Goal: Task Accomplishment & Management: Use online tool/utility

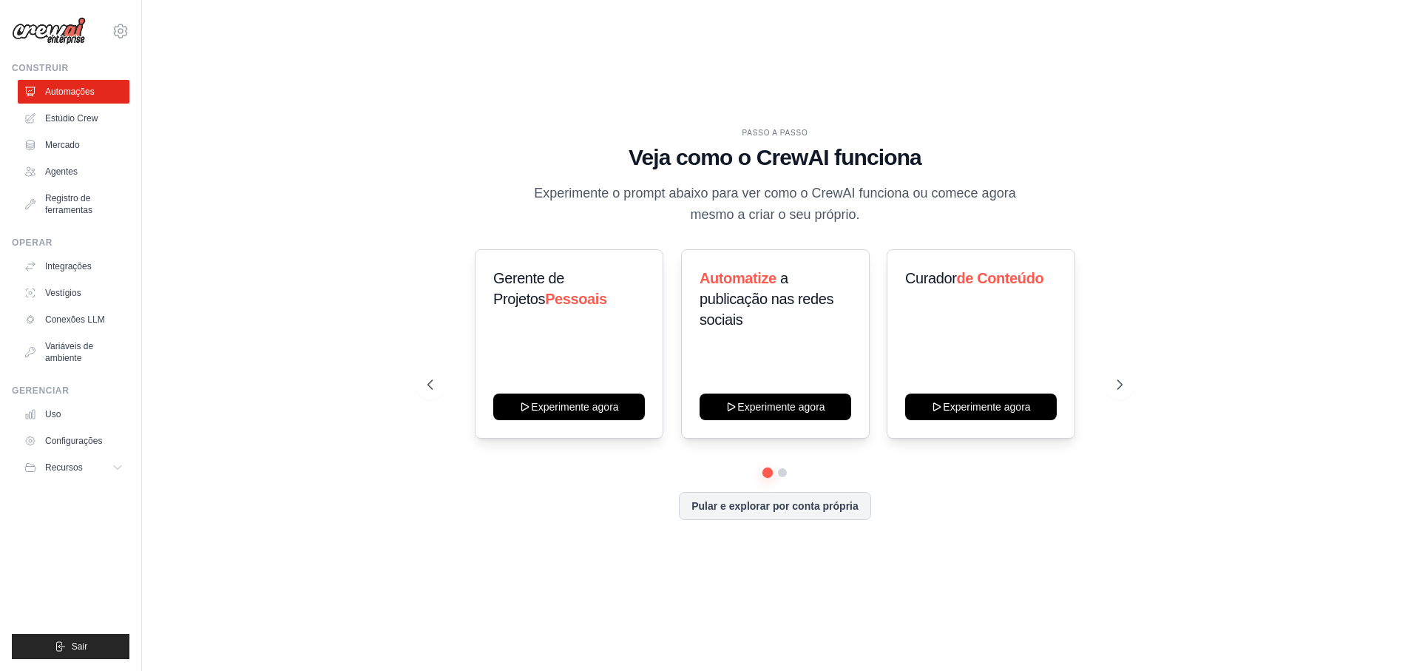
click at [355, 166] on div "PASSO A PASSO Veja como o CrewAI funciona Experimente o prompt abaixo para ver …" at bounding box center [775, 335] width 1219 height 641
click at [84, 116] on font "Estúdio Crew" at bounding box center [73, 118] width 53 height 10
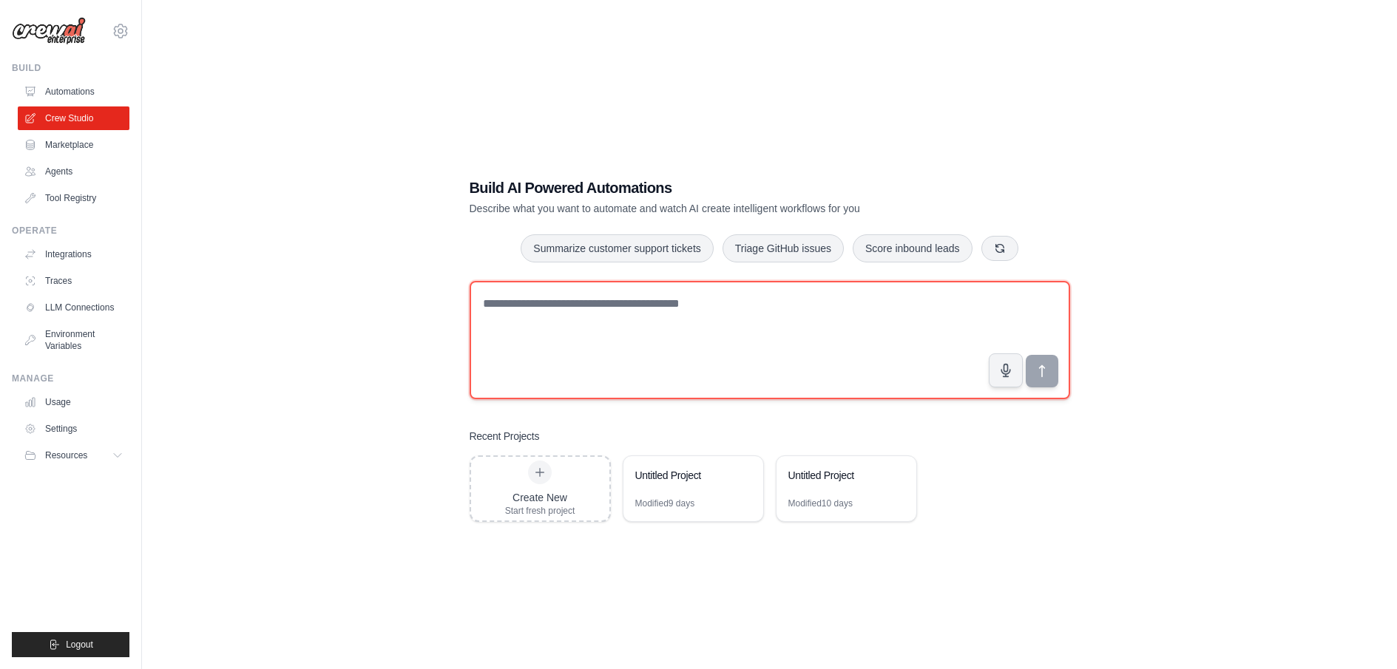
click at [548, 303] on textarea at bounding box center [770, 340] width 601 height 118
click at [595, 369] on textarea at bounding box center [770, 340] width 601 height 118
click at [621, 317] on textarea at bounding box center [770, 341] width 601 height 118
paste textarea "**********"
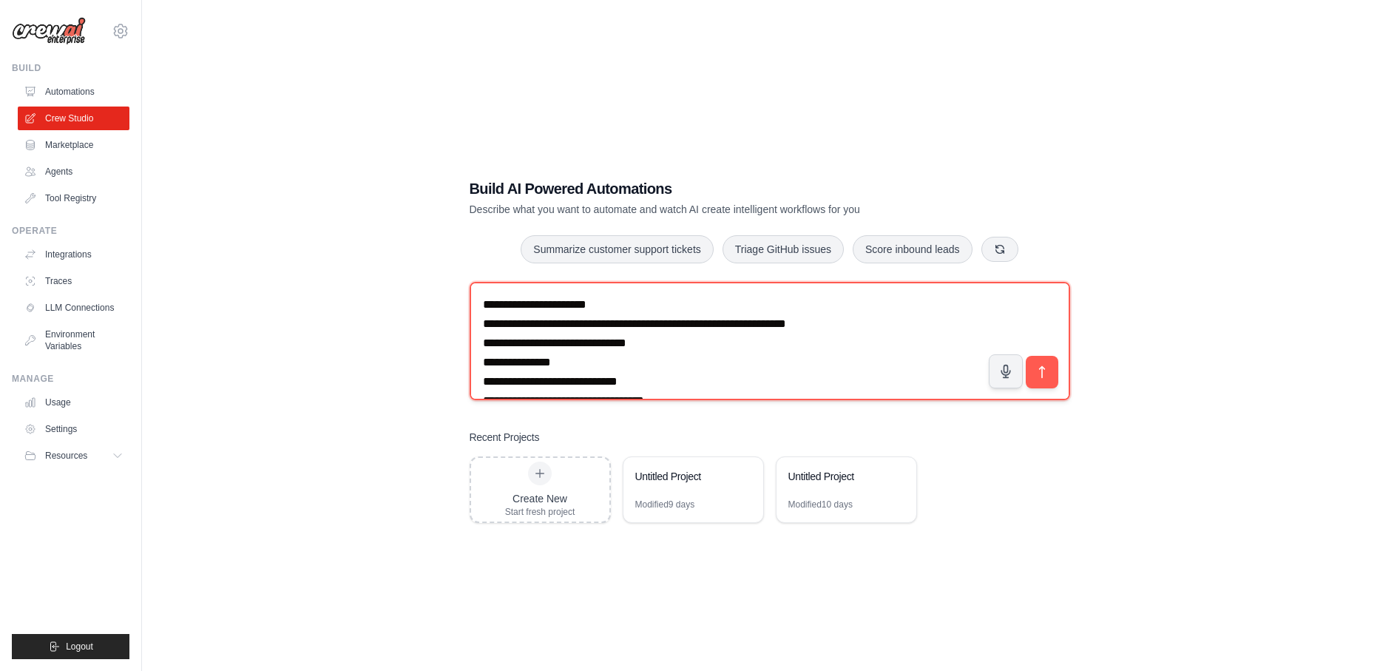
scroll to position [1529, 0]
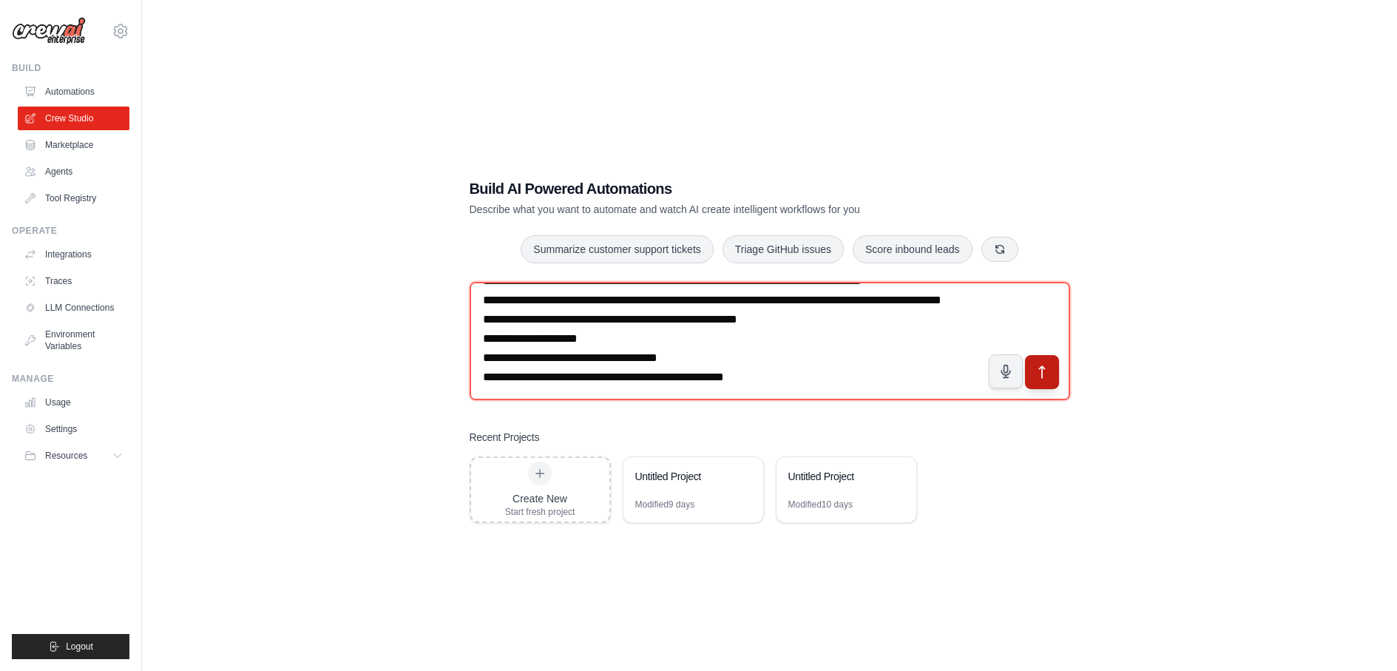
type textarea "**********"
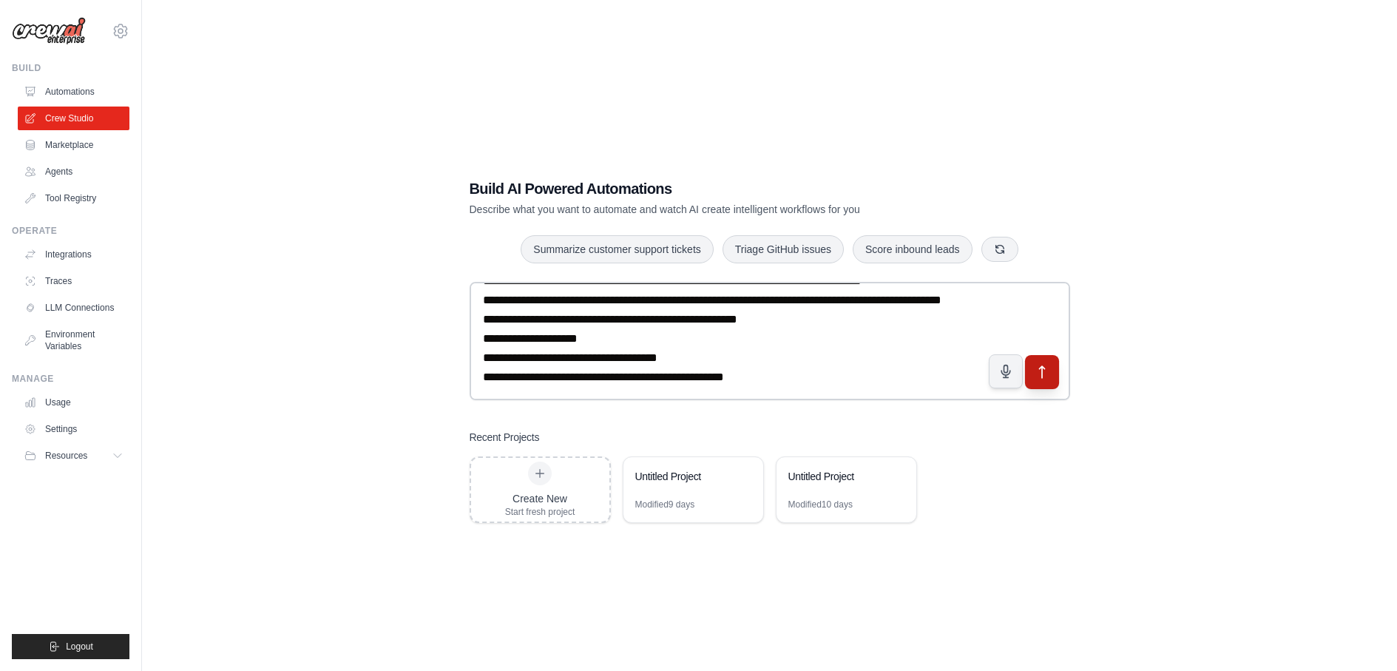
click at [1047, 366] on icon "submit" at bounding box center [1042, 372] width 16 height 16
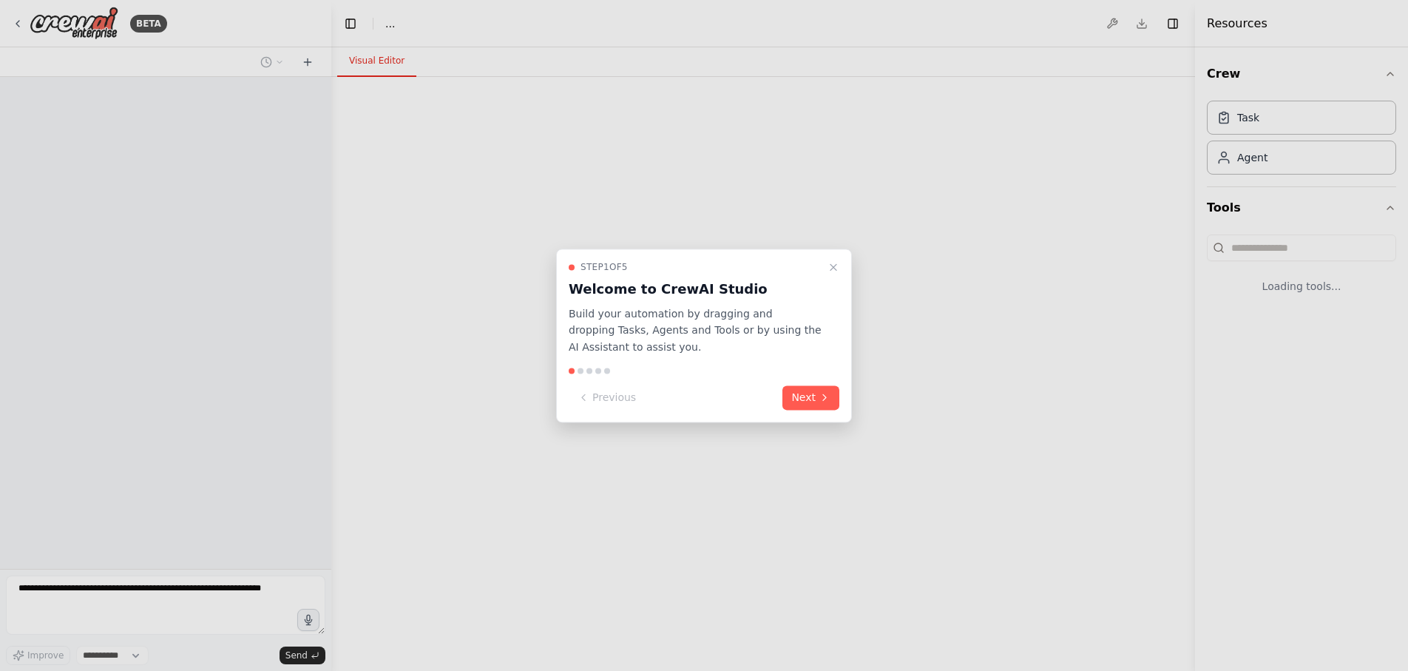
select select "****"
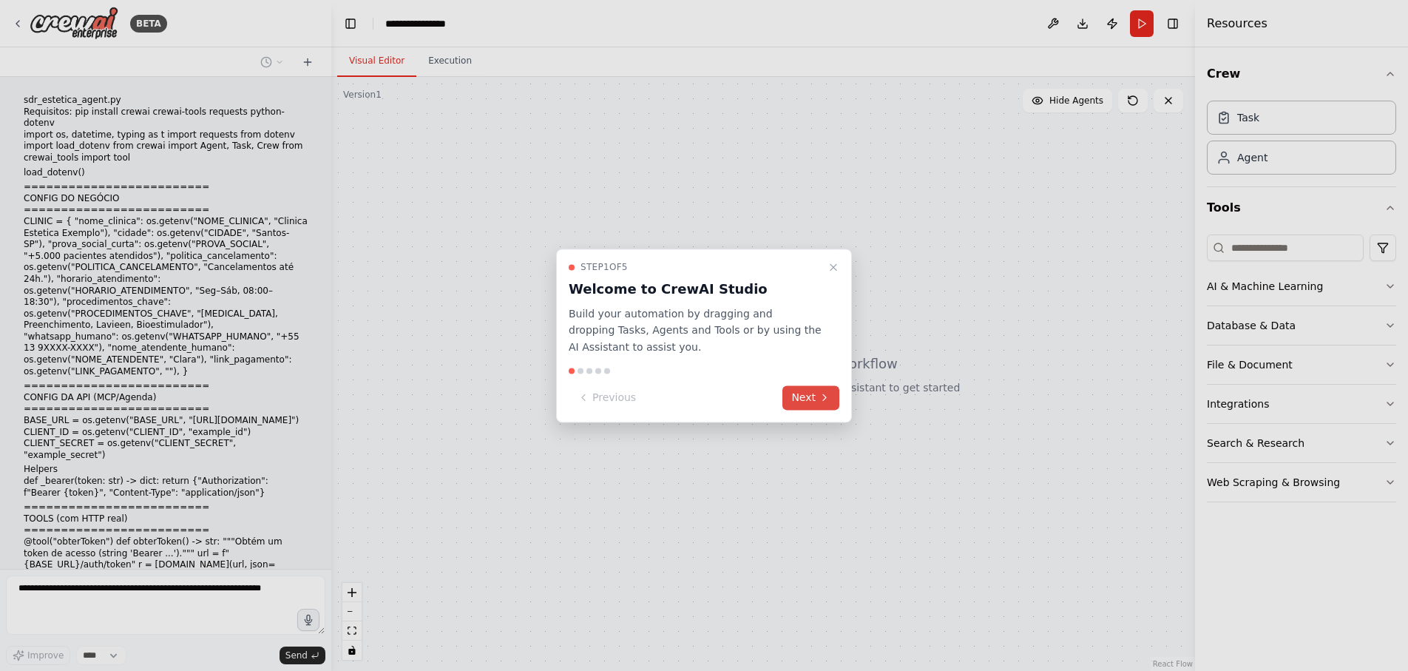
scroll to position [288, 0]
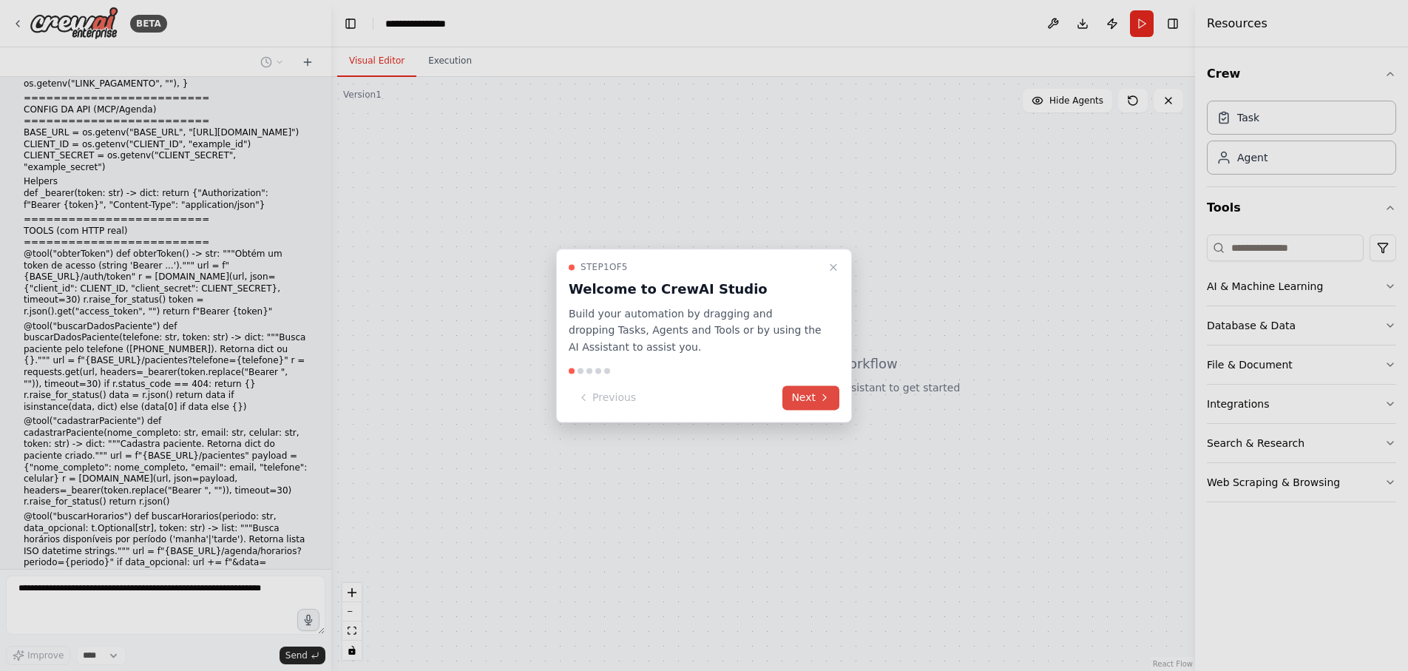
click at [798, 394] on button "Next" at bounding box center [811, 397] width 57 height 24
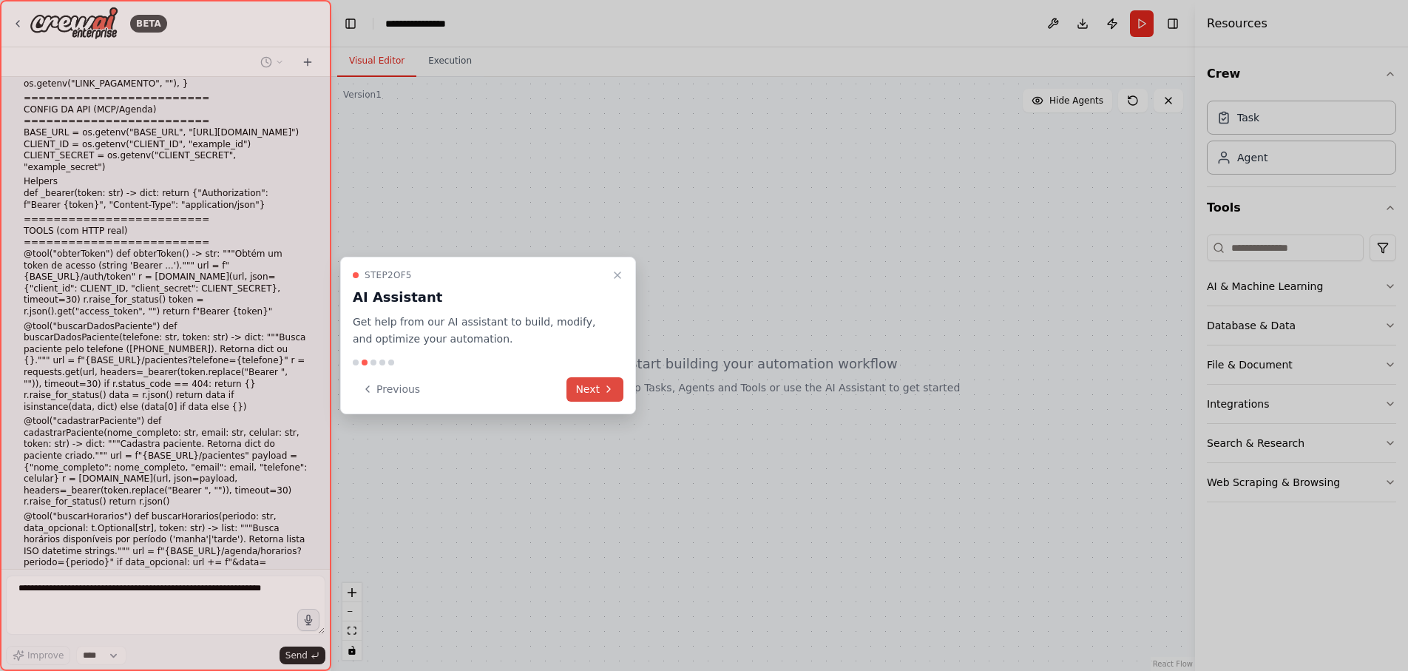
click at [592, 387] on button "Next" at bounding box center [595, 389] width 57 height 24
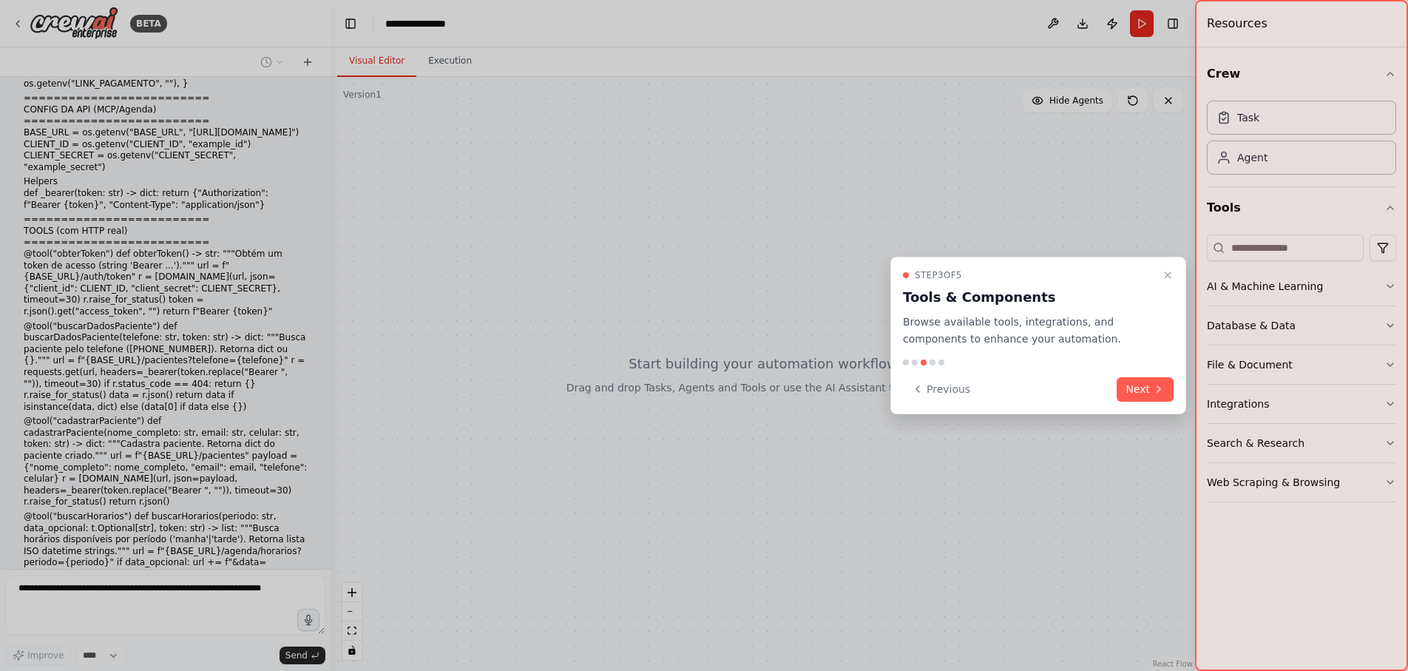
click at [1144, 387] on button "Next" at bounding box center [1145, 389] width 57 height 24
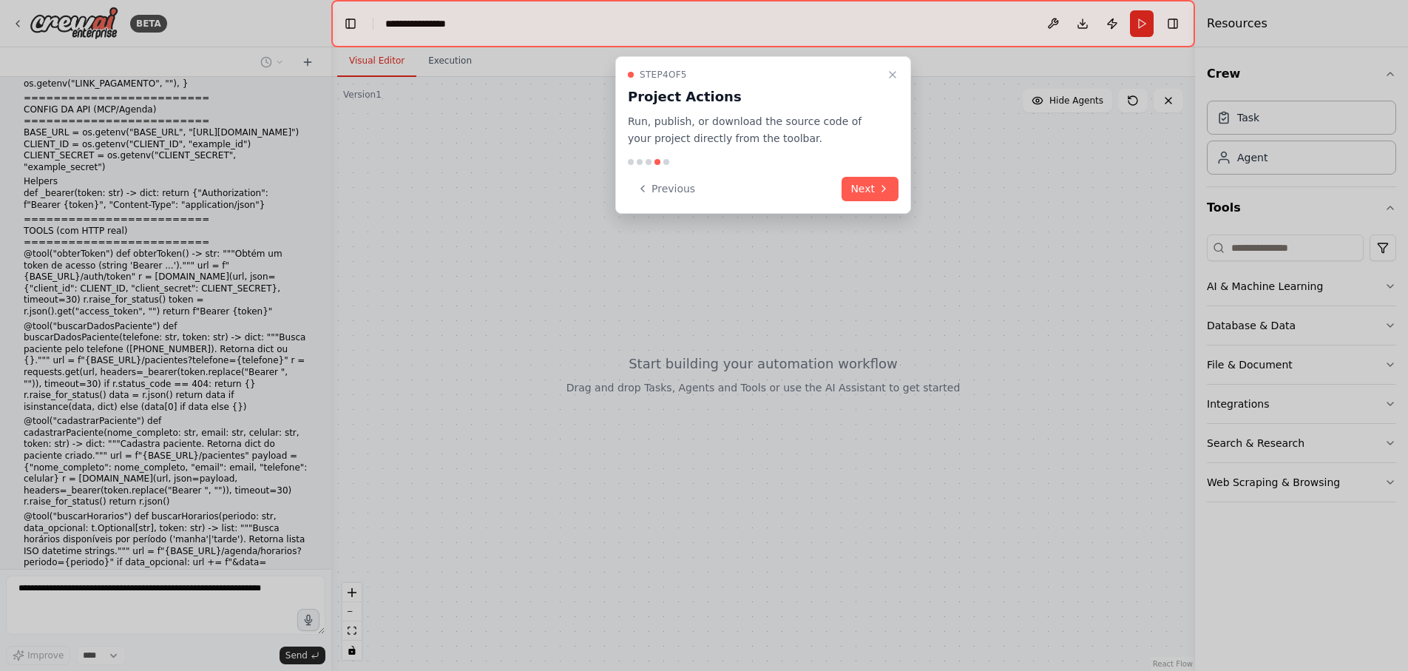
click at [835, 187] on div "Previous Next" at bounding box center [763, 189] width 271 height 24
click at [854, 194] on button "Next" at bounding box center [870, 189] width 57 height 24
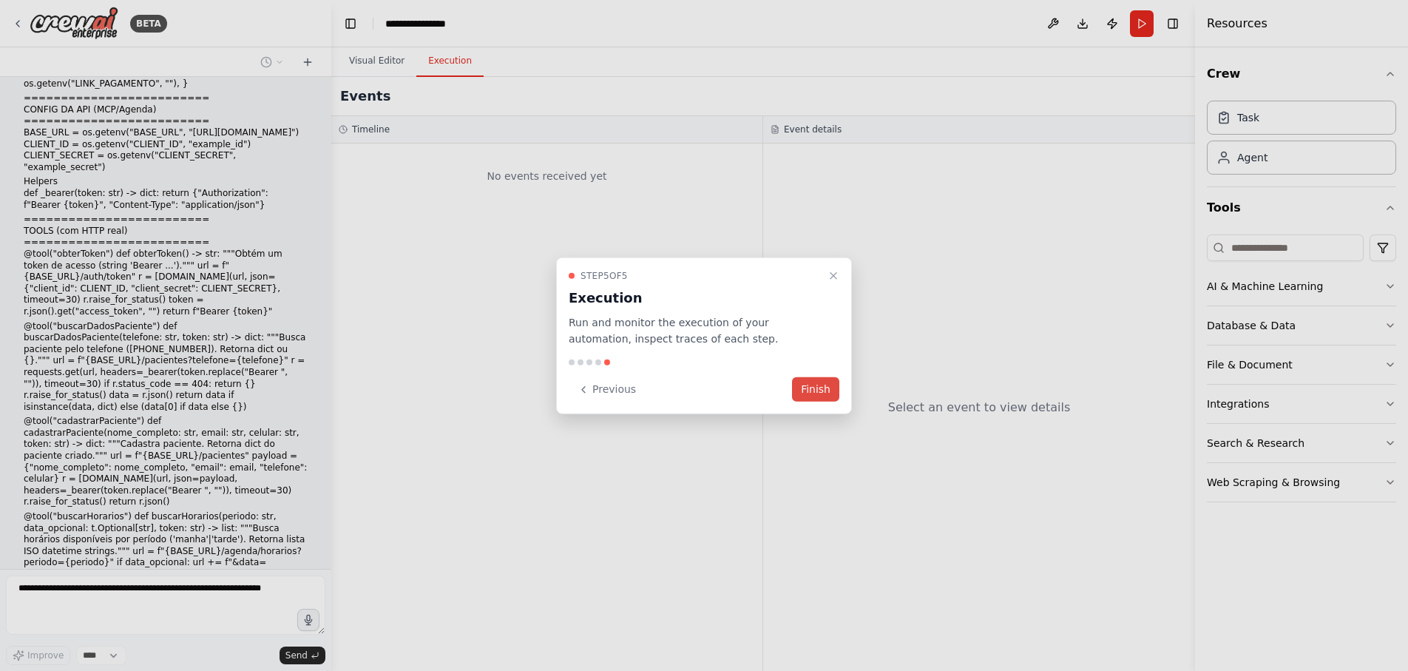
click at [820, 390] on button "Finish" at bounding box center [815, 389] width 47 height 24
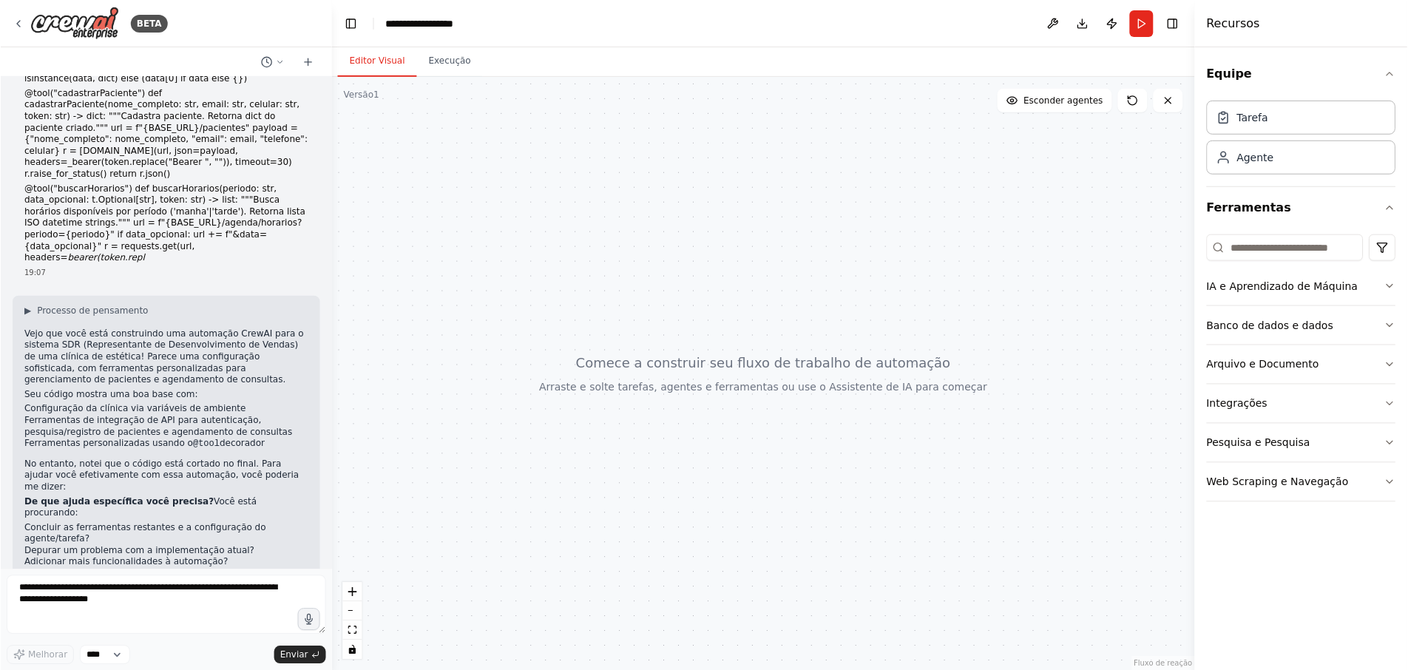
scroll to position [650, 0]
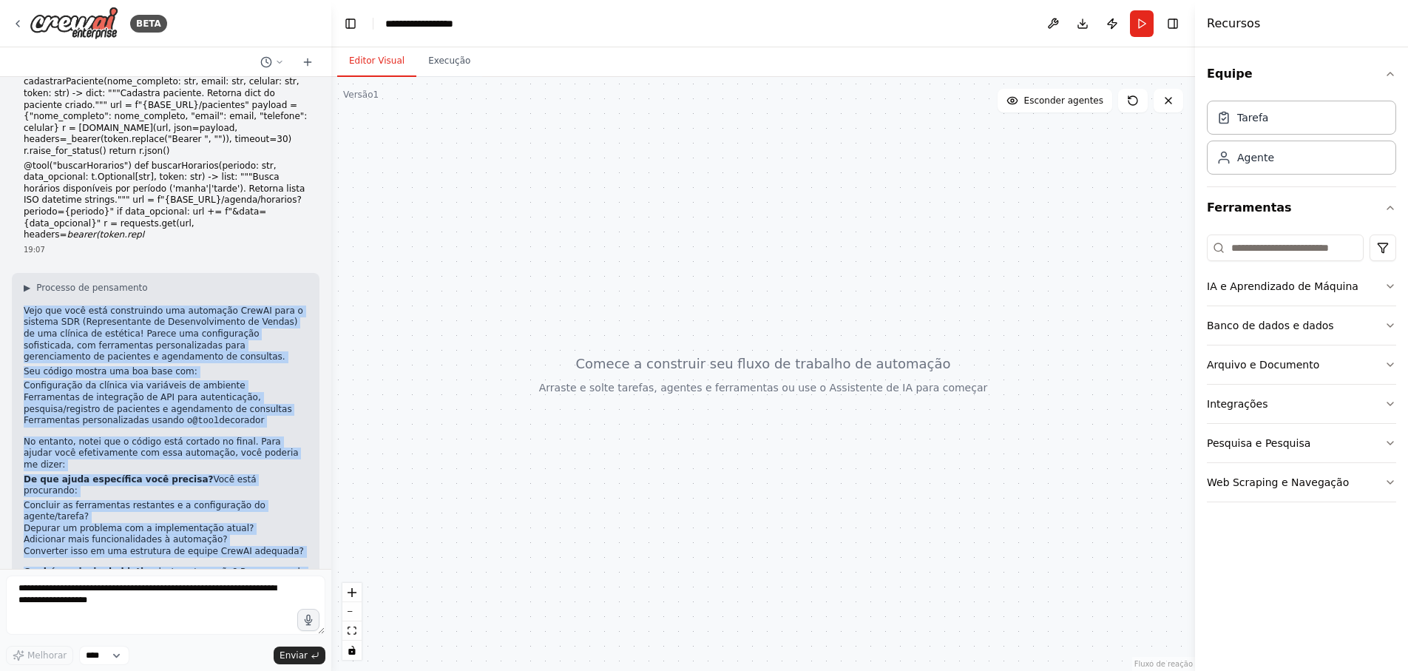
drag, startPoint x: 94, startPoint y: 535, endPoint x: 25, endPoint y: 204, distance: 338.4
click at [25, 282] on div "▶ Processo de pensamento Vejo que você está construindo uma automação CrewAI pa…" at bounding box center [166, 485] width 284 height 406
copy div "Vejo que você está construindo uma automação CrewAI para o sistema SDR (Represe…"
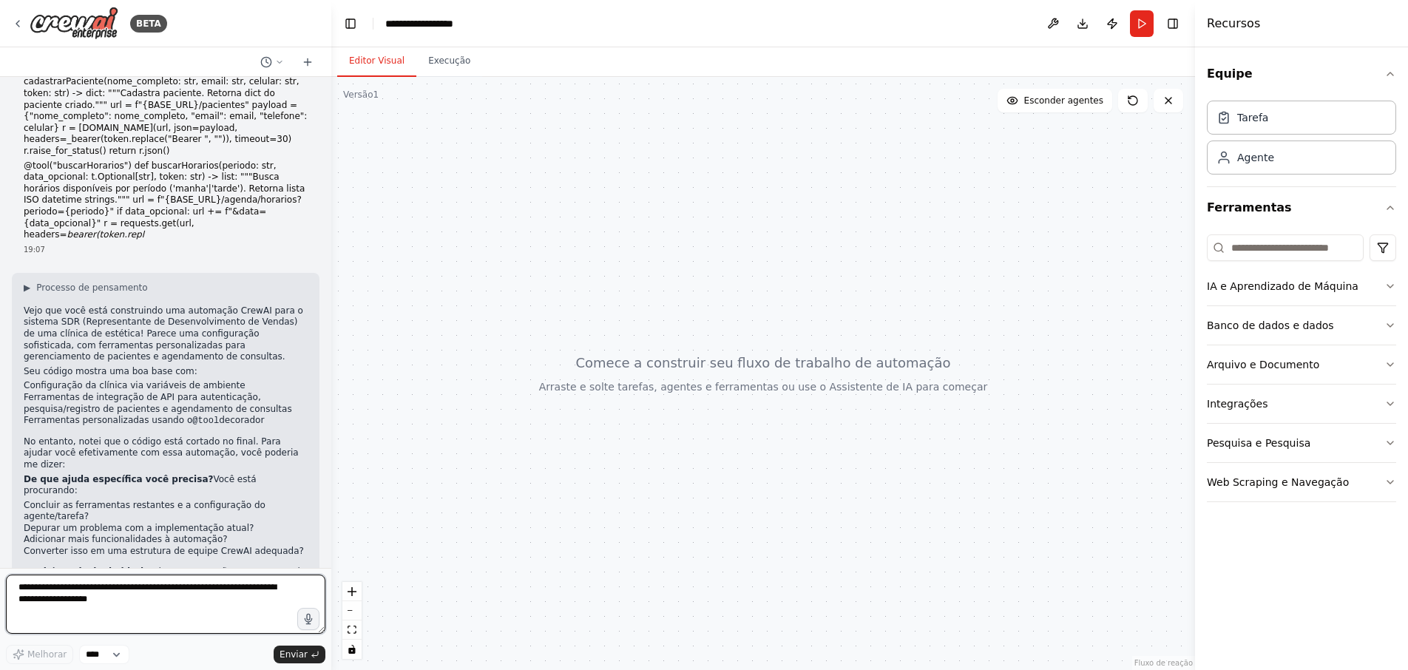
click at [136, 586] on textarea at bounding box center [166, 604] width 320 height 59
paste textarea "**********"
type textarea "**********"
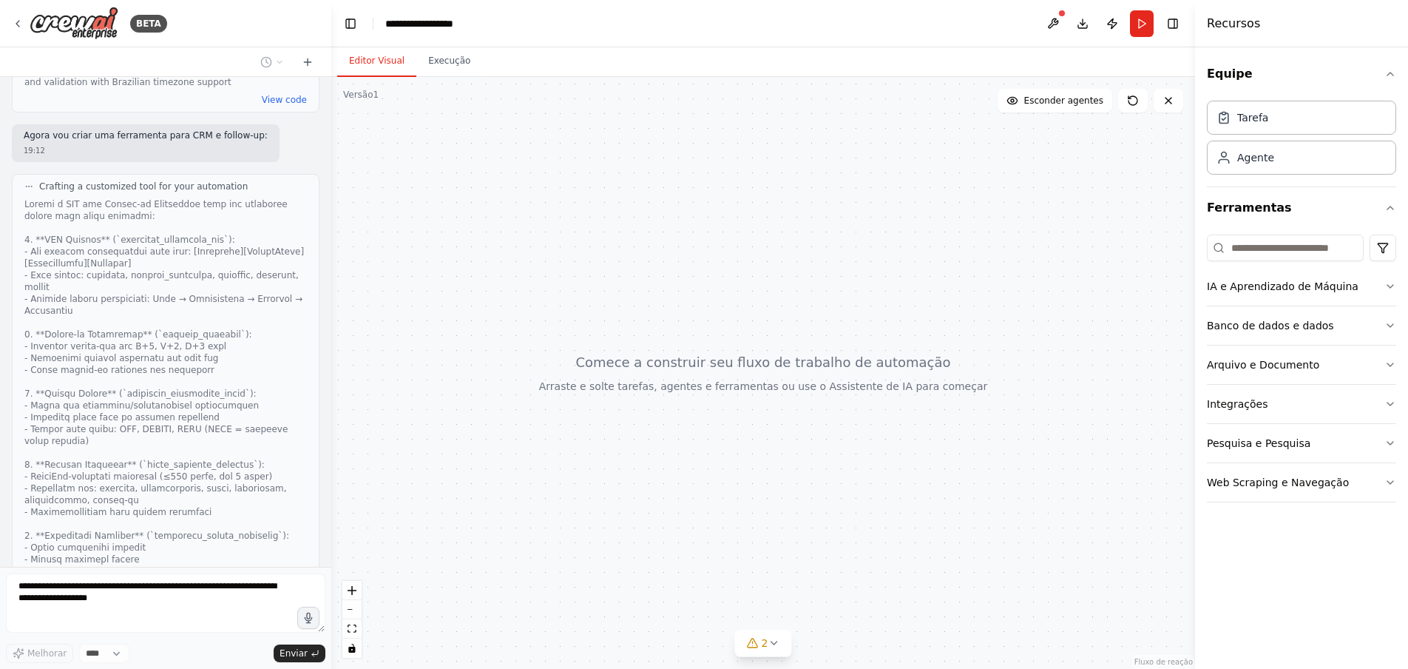
scroll to position [2642, 0]
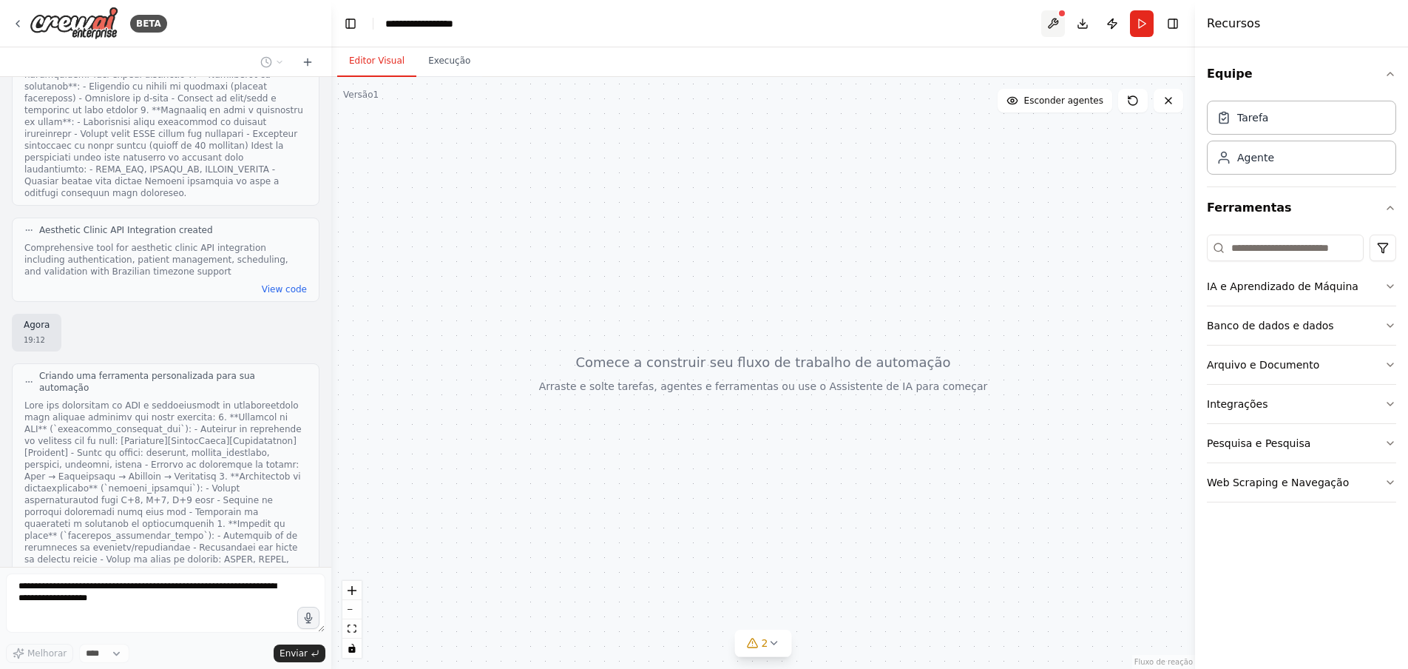
click at [1058, 21] on button at bounding box center [1053, 23] width 24 height 27
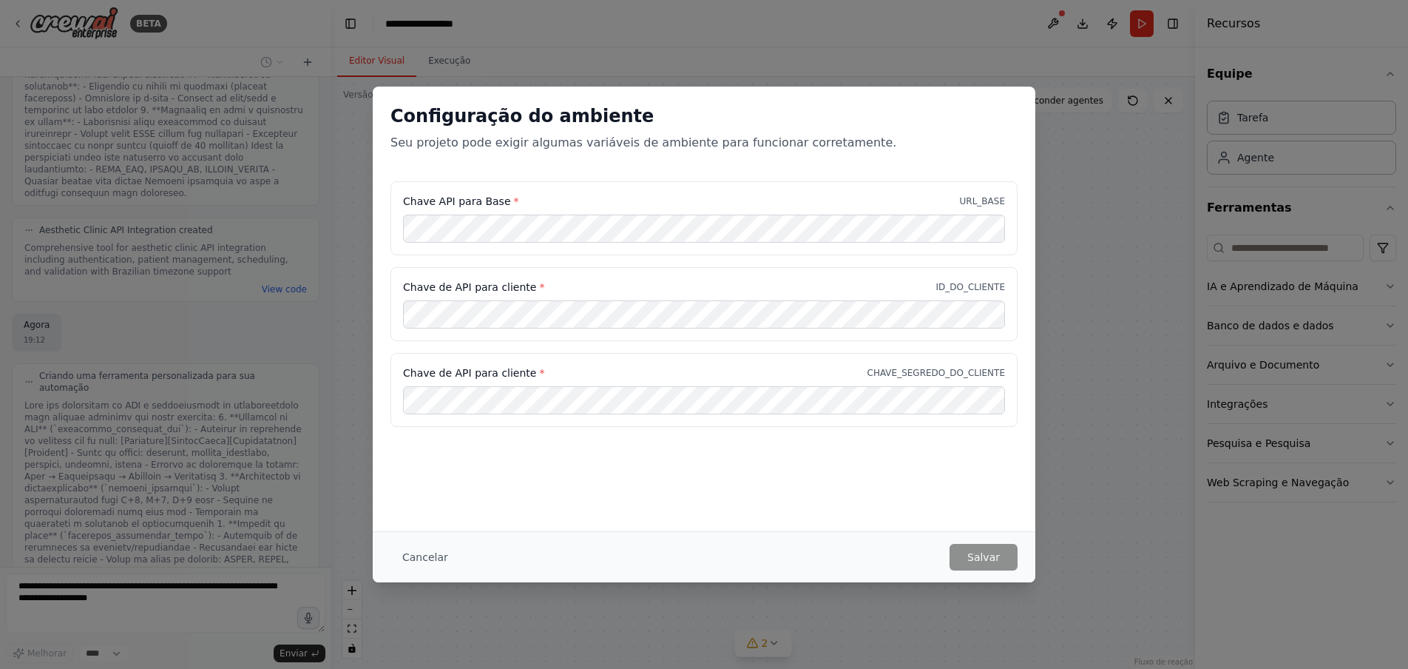
click at [974, 55] on div "Configuração do ambiente Seu projeto pode exigir algumas variáveis ​​de ambient…" at bounding box center [704, 334] width 1408 height 669
click at [1058, 550] on div "Configuração do ambiente Seu projeto pode exigir algumas variáveis ​​de ambient…" at bounding box center [704, 334] width 1408 height 669
click at [1058, 549] on div "Configuração do ambiente Seu projeto pode exigir algumas variáveis ​​de ambient…" at bounding box center [704, 334] width 1408 height 669
click at [1068, 145] on div "Configuração do ambiente Seu projeto pode exigir algumas variáveis ​​de ambient…" at bounding box center [704, 334] width 1408 height 669
click at [1051, 20] on div "Configuração do ambiente Seu projeto pode exigir algumas variáveis ​​de ambient…" at bounding box center [704, 334] width 1408 height 669
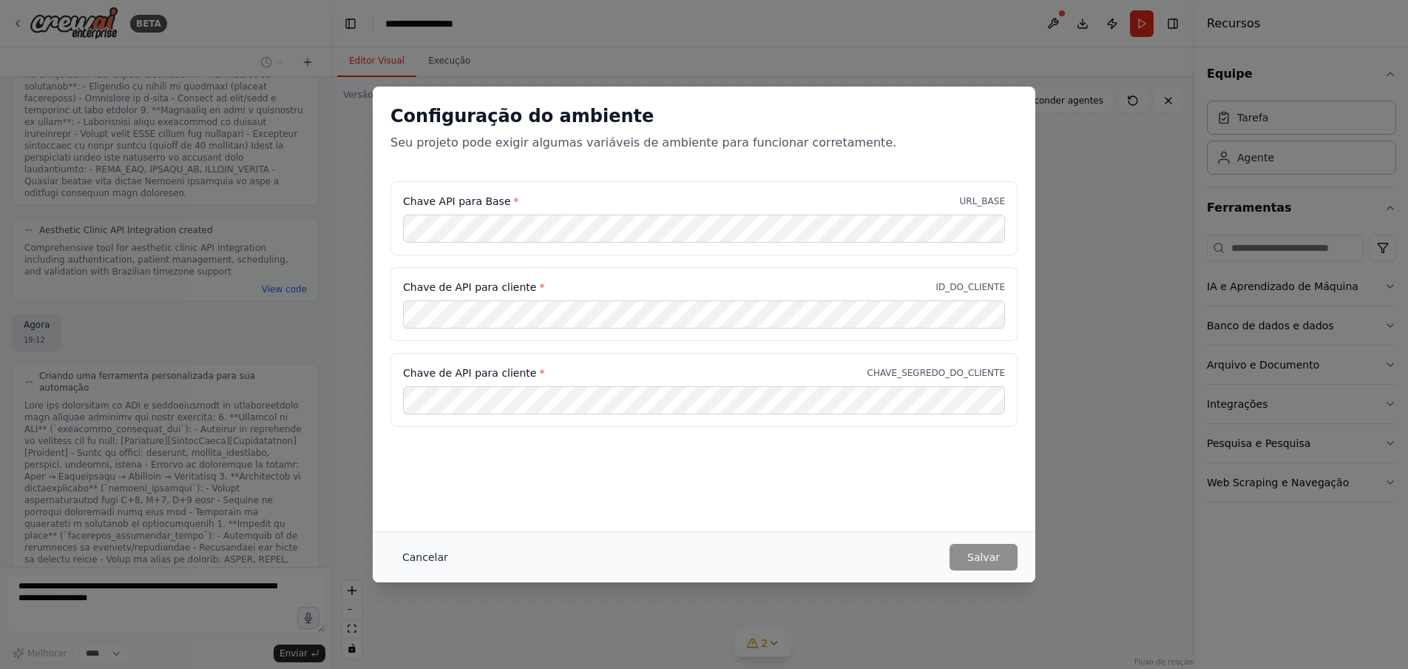
click at [404, 556] on font "Cancelar" at bounding box center [425, 557] width 46 height 12
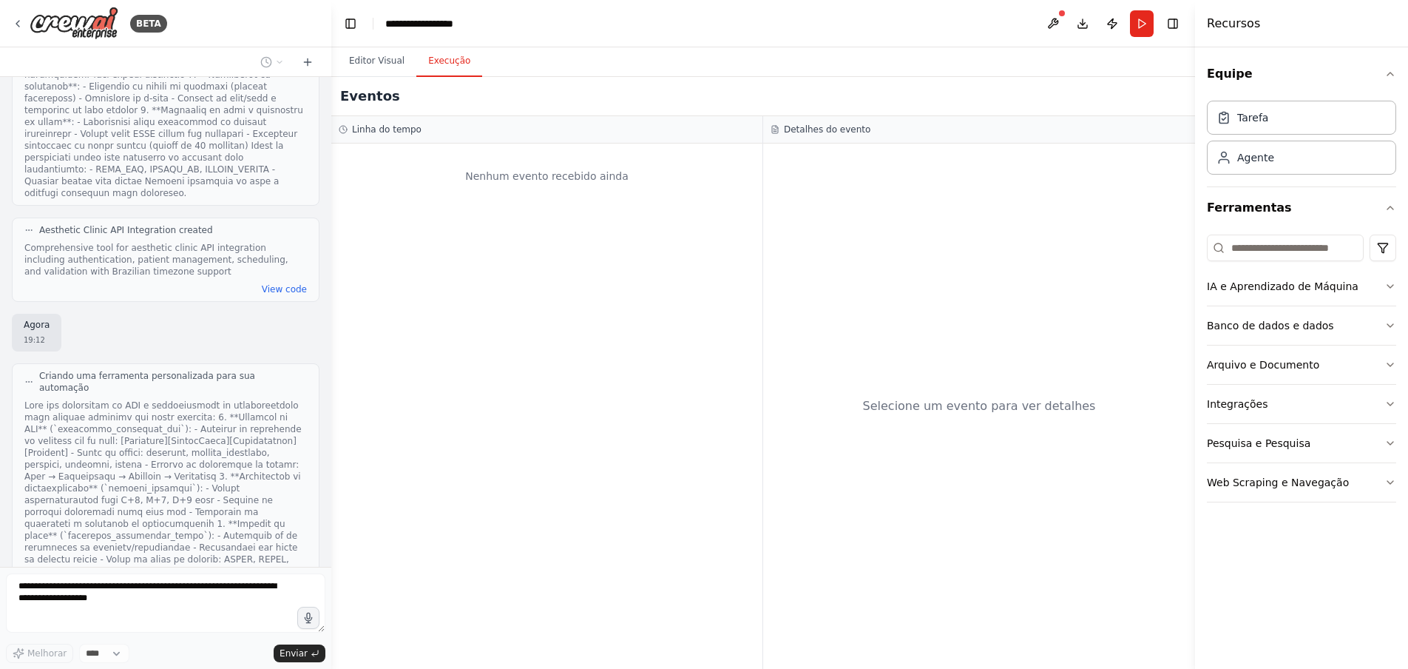
click at [458, 66] on font "Execução" at bounding box center [449, 60] width 42 height 10
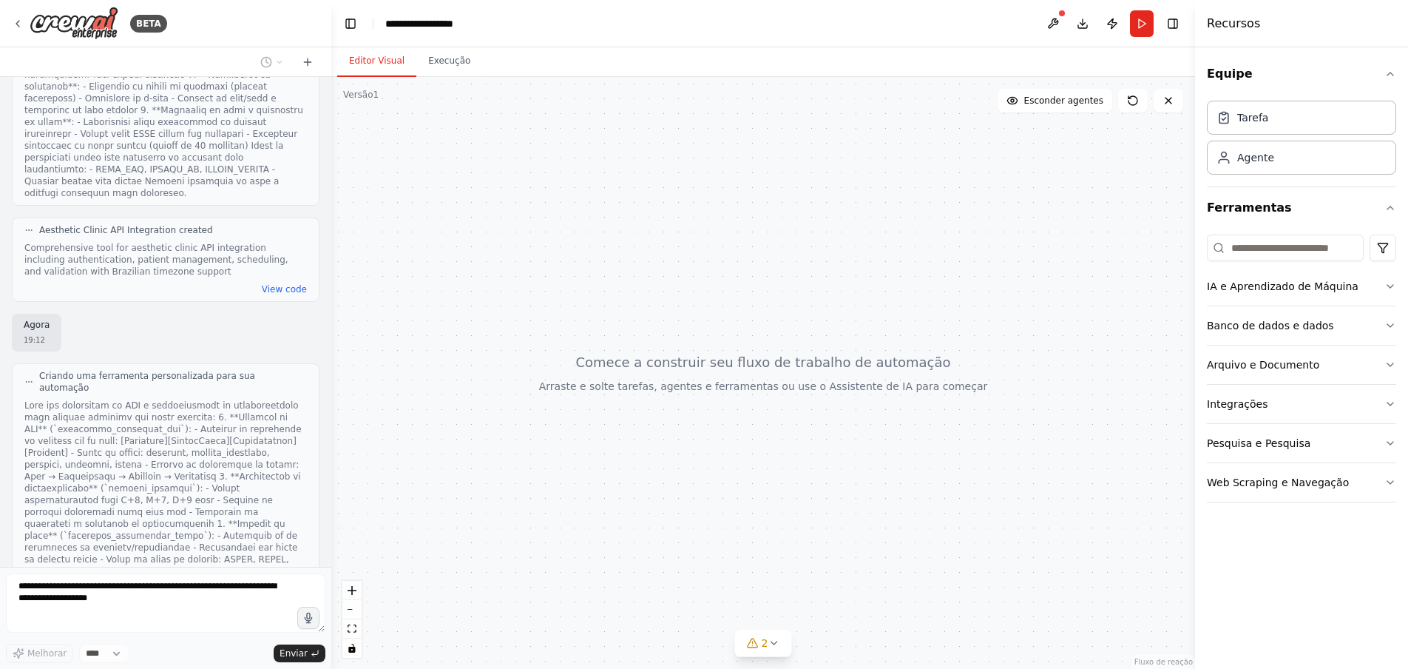
click at [389, 65] on font "Editor Visual" at bounding box center [376, 60] width 55 height 10
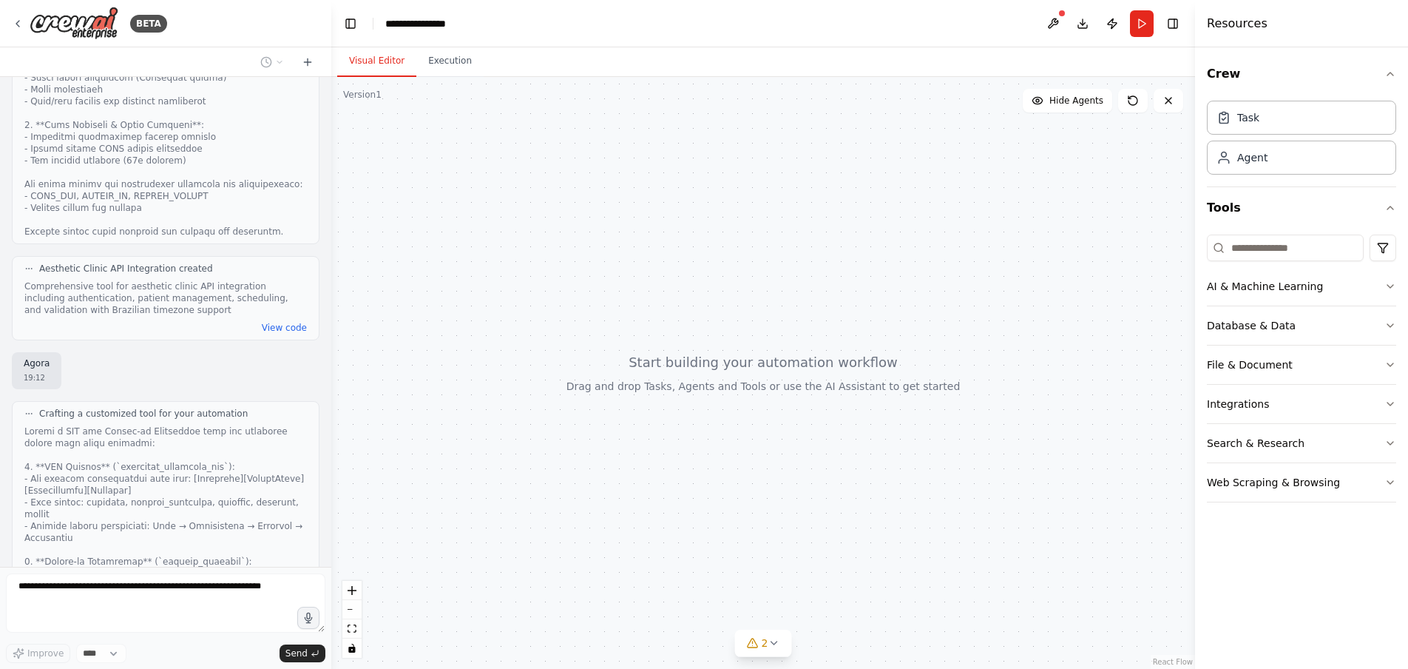
scroll to position [2974, 0]
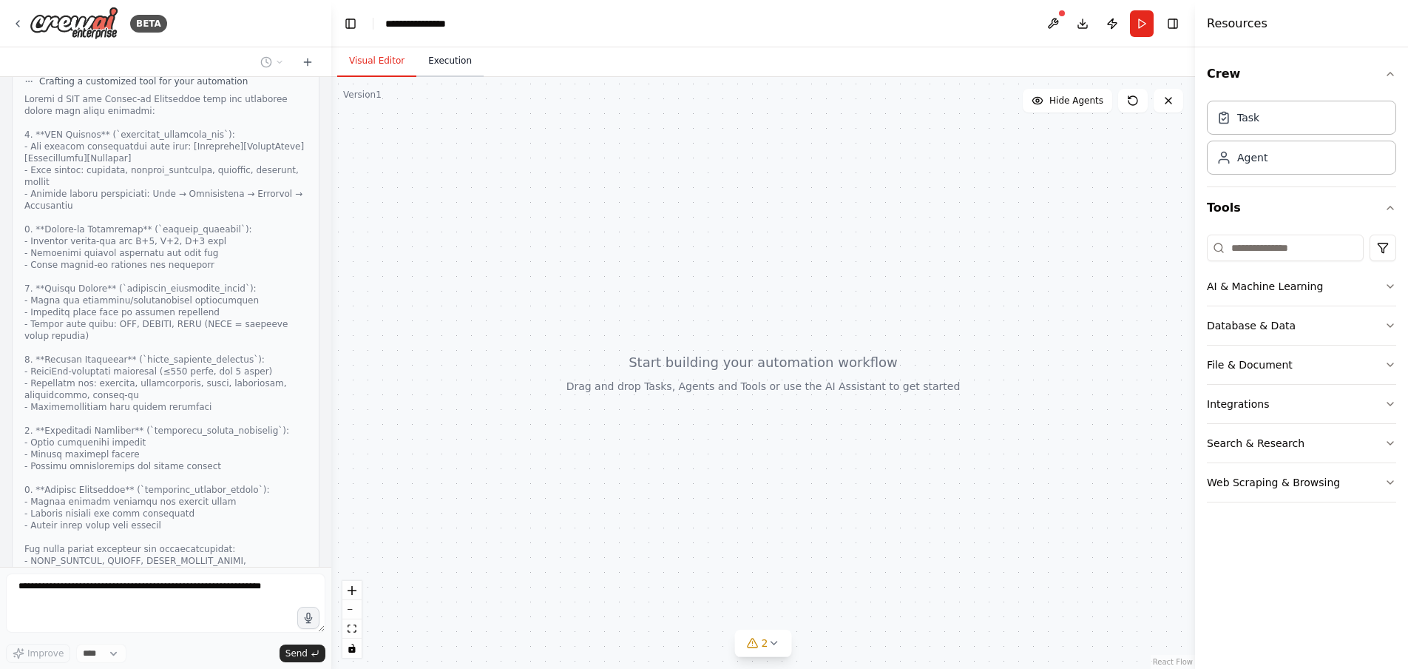
click at [445, 70] on button "Execution" at bounding box center [449, 61] width 67 height 31
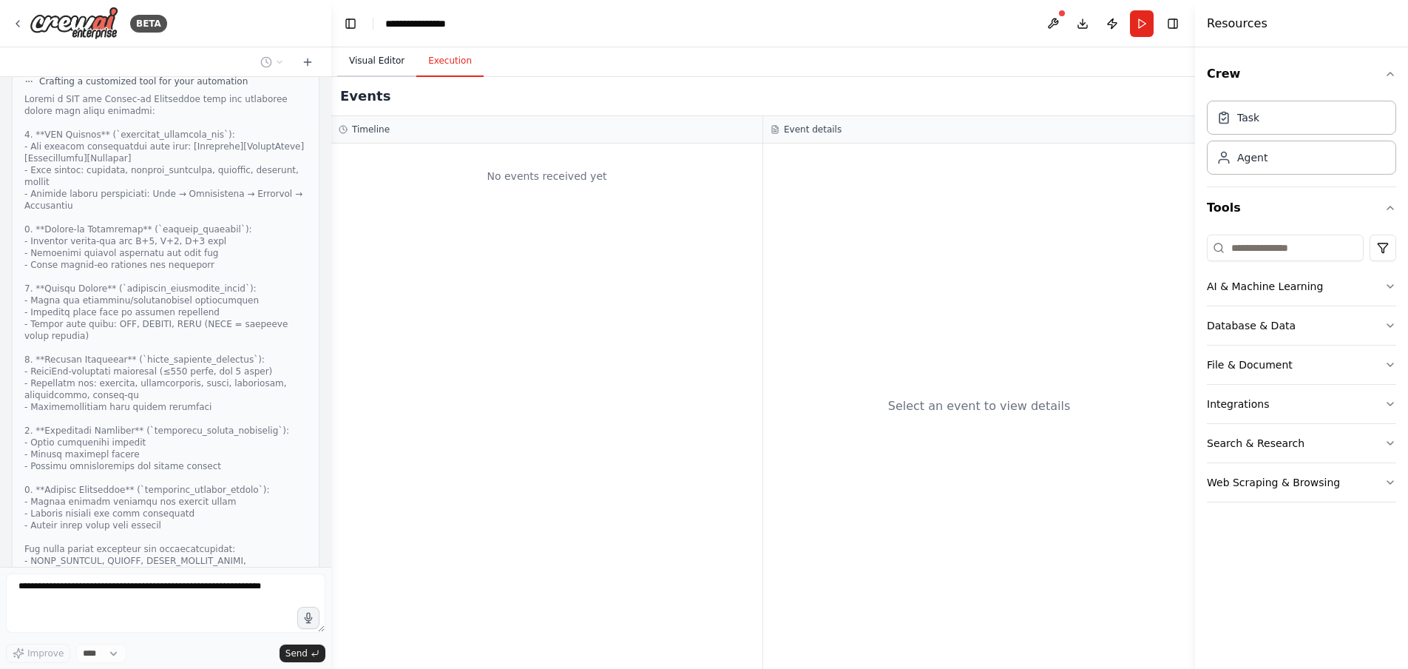
click at [388, 58] on button "Visual Editor" at bounding box center [376, 61] width 79 height 31
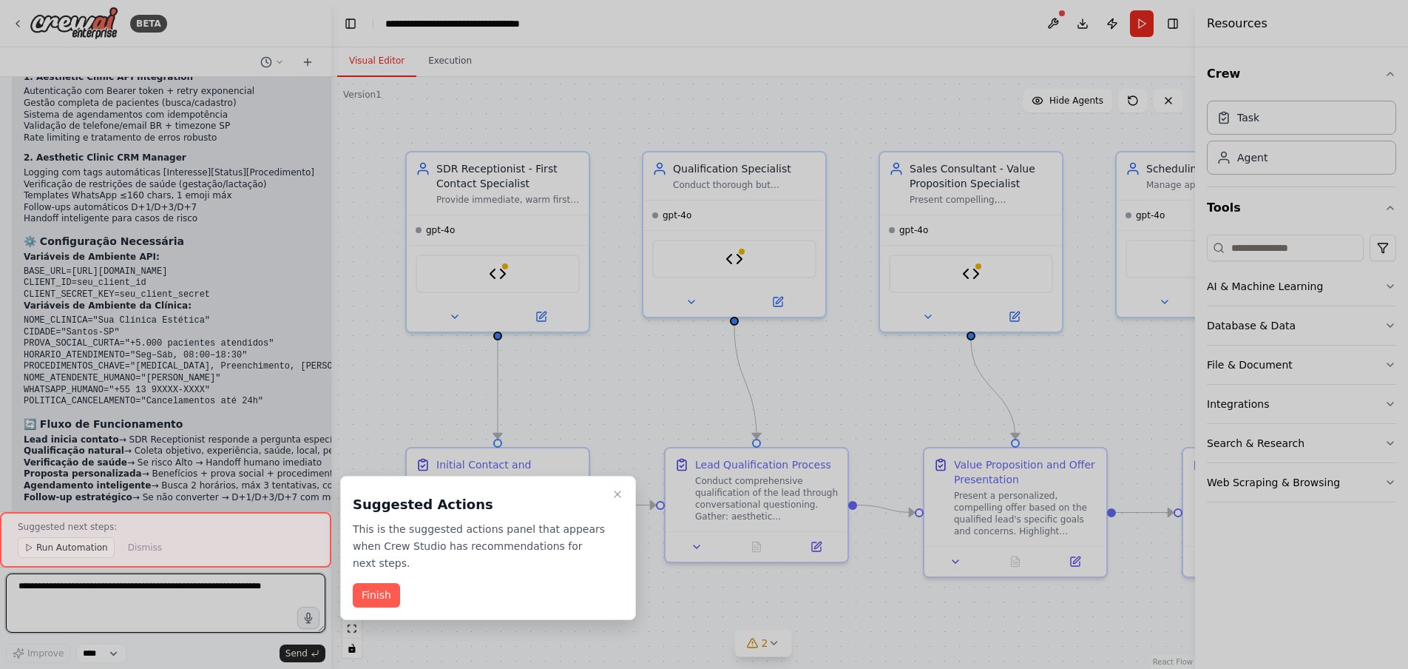
scroll to position [4938, 0]
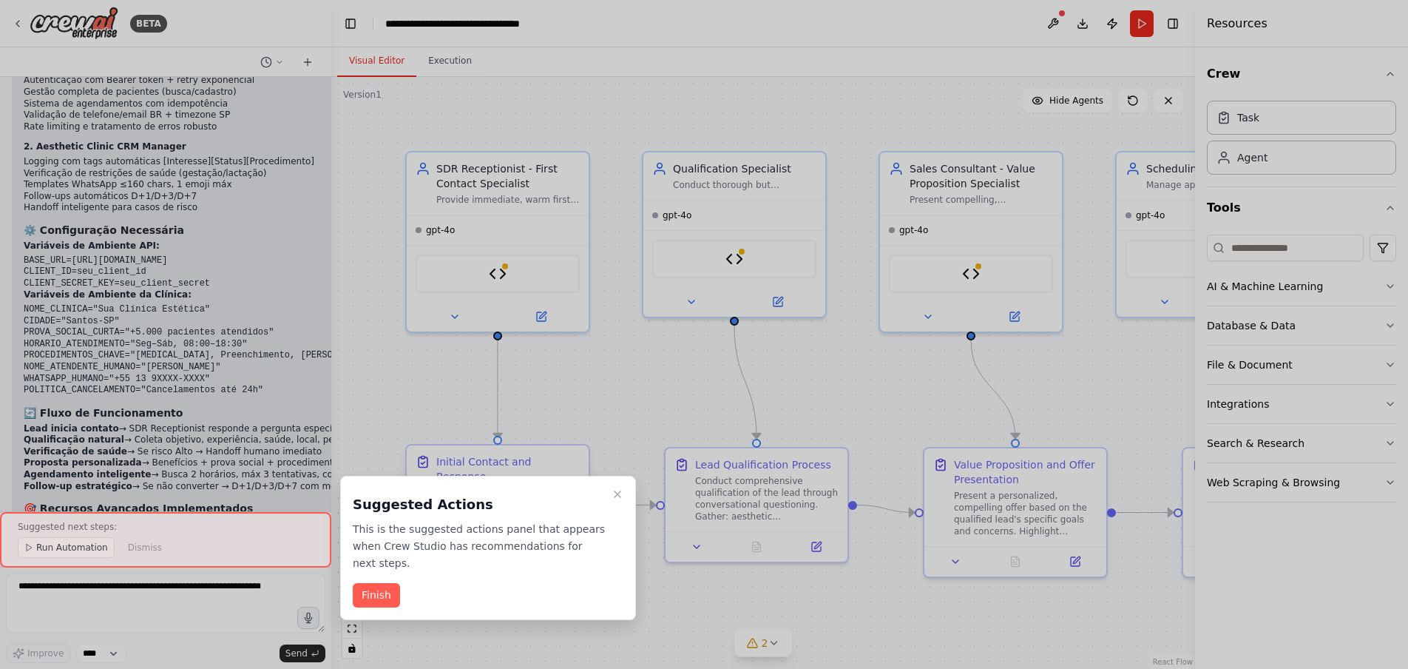
drag, startPoint x: 367, startPoint y: 587, endPoint x: 405, endPoint y: 501, distance: 93.7
click at [367, 587] on button "Finish" at bounding box center [376, 595] width 47 height 24
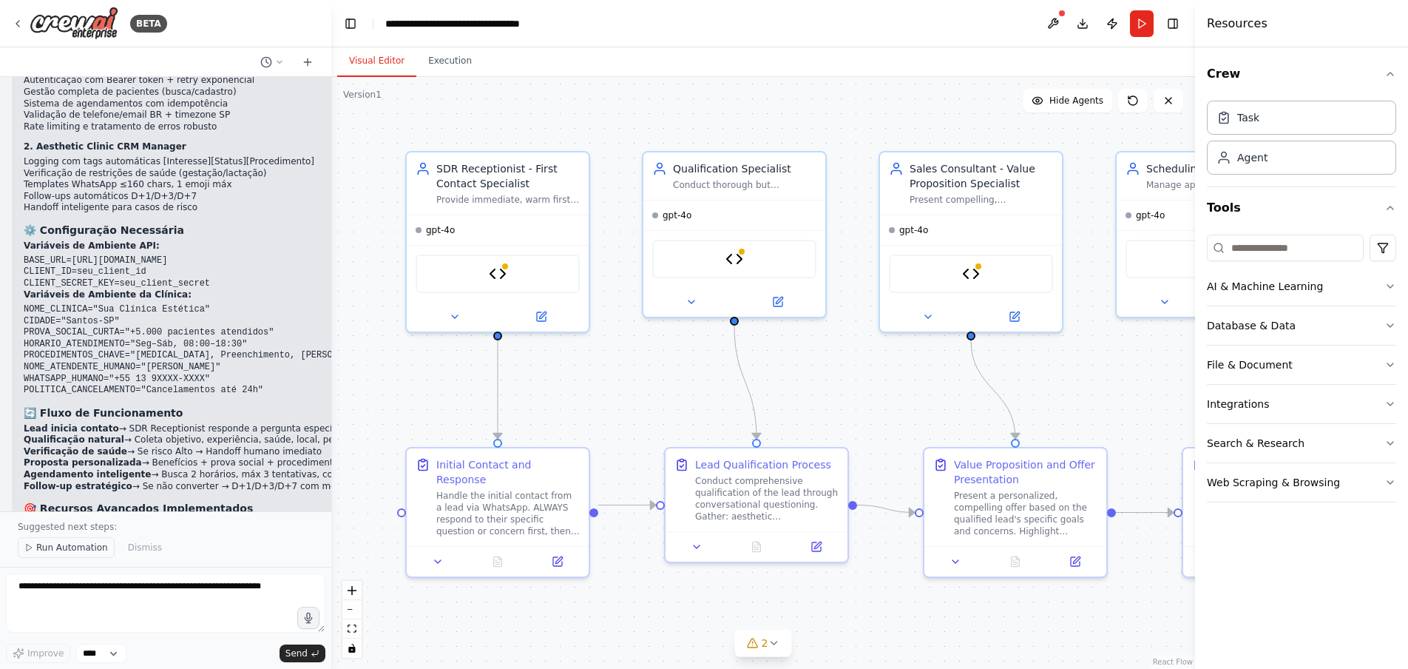
click at [52, 554] on button "Run Automation" at bounding box center [66, 547] width 97 height 21
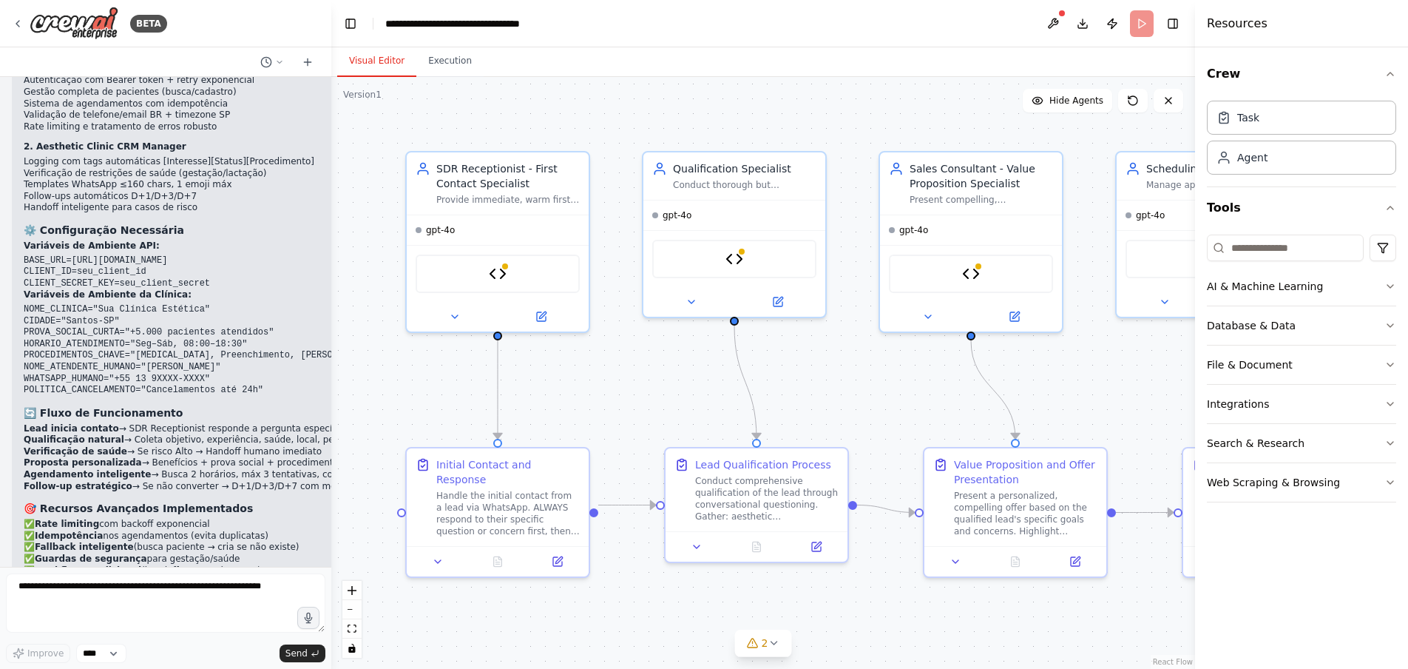
scroll to position [4882, 0]
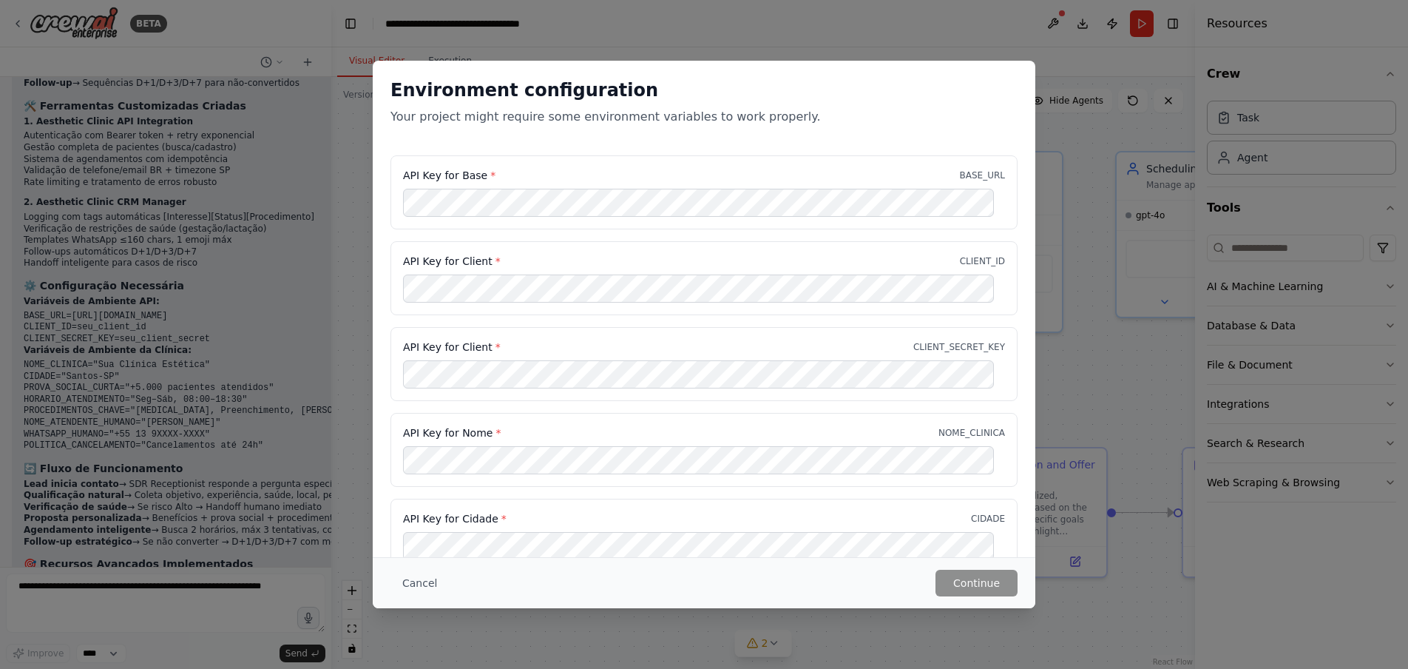
click at [563, 162] on div "API Key for Base * BASE_URL" at bounding box center [704, 192] width 627 height 74
click at [962, 93] on h2 "Environment configuration" at bounding box center [704, 90] width 627 height 24
click at [399, 579] on button "Cancel" at bounding box center [420, 583] width 58 height 27
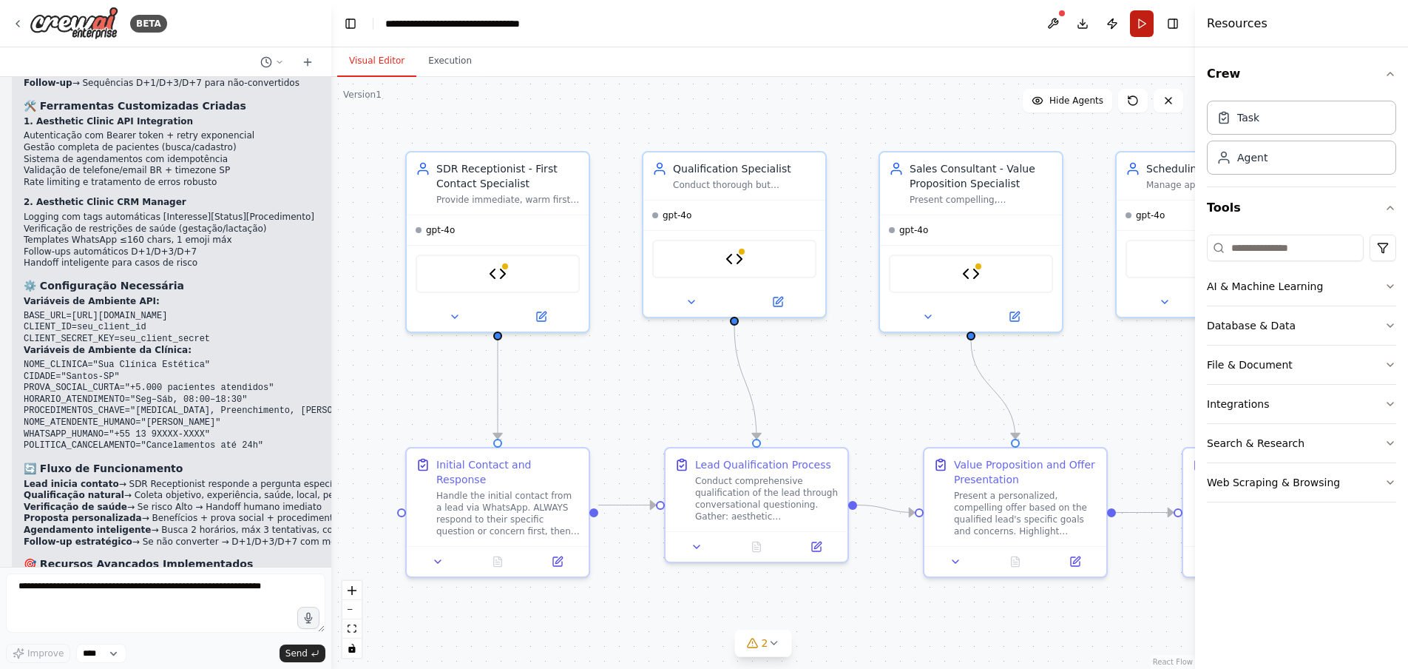
click at [1136, 22] on button "Run" at bounding box center [1142, 23] width 24 height 27
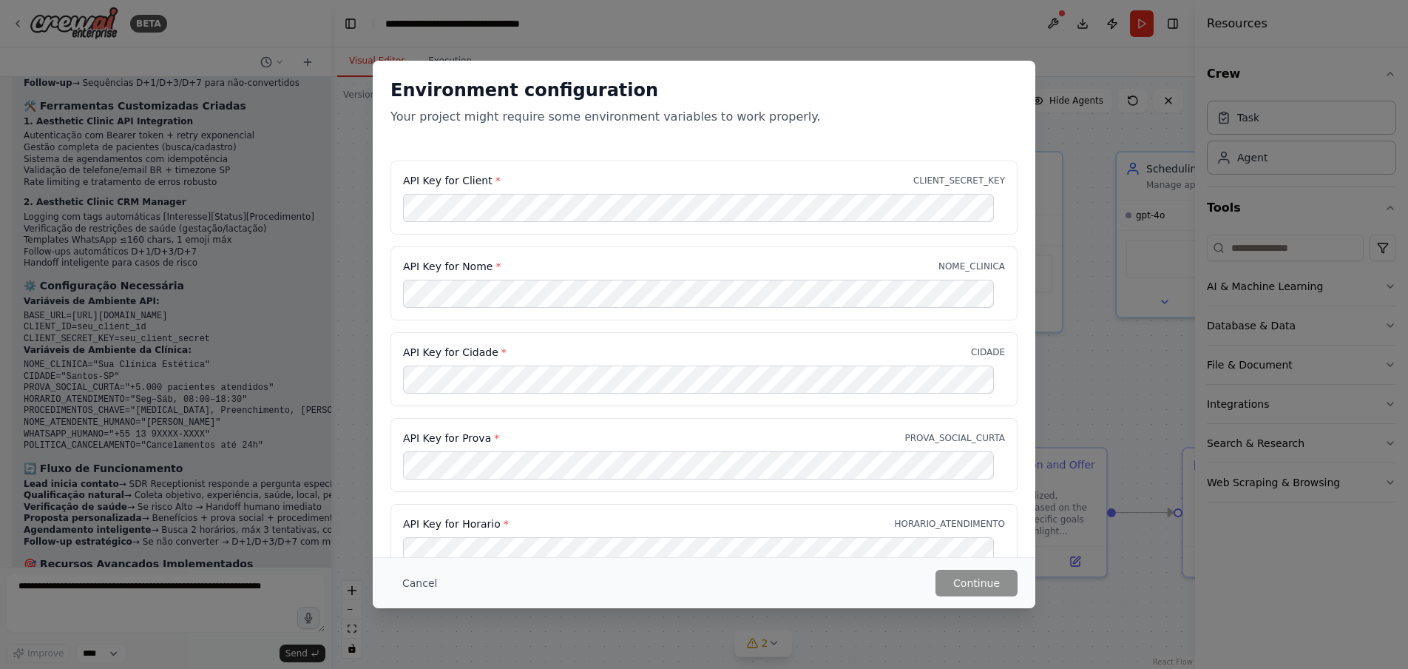
scroll to position [0, 0]
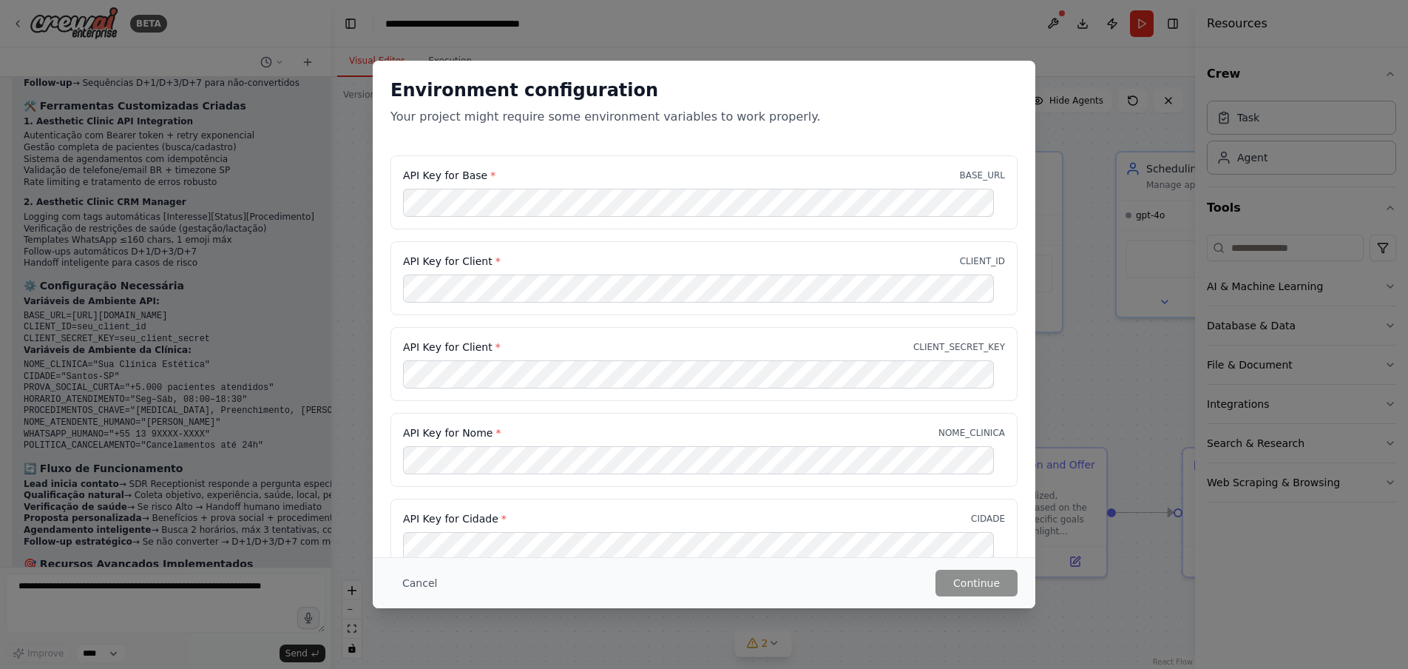
click at [674, 229] on div "API Key for Base * BASE_URL" at bounding box center [704, 192] width 627 height 74
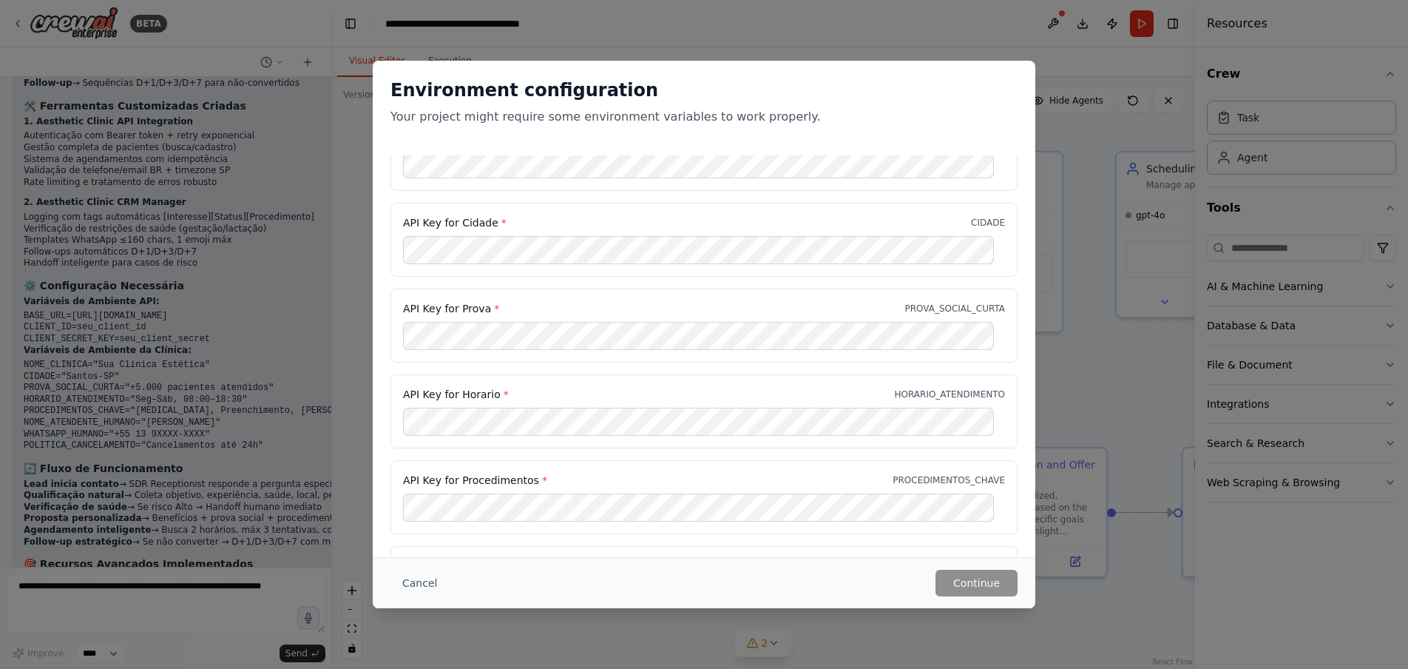
scroll to position [462, 0]
drag, startPoint x: 899, startPoint y: 30, endPoint x: 882, endPoint y: 38, distance: 18.9
click at [896, 30] on div "Environment configuration Your project might require some environment variables…" at bounding box center [704, 334] width 1408 height 669
click at [406, 578] on button "Cancel" at bounding box center [420, 583] width 58 height 27
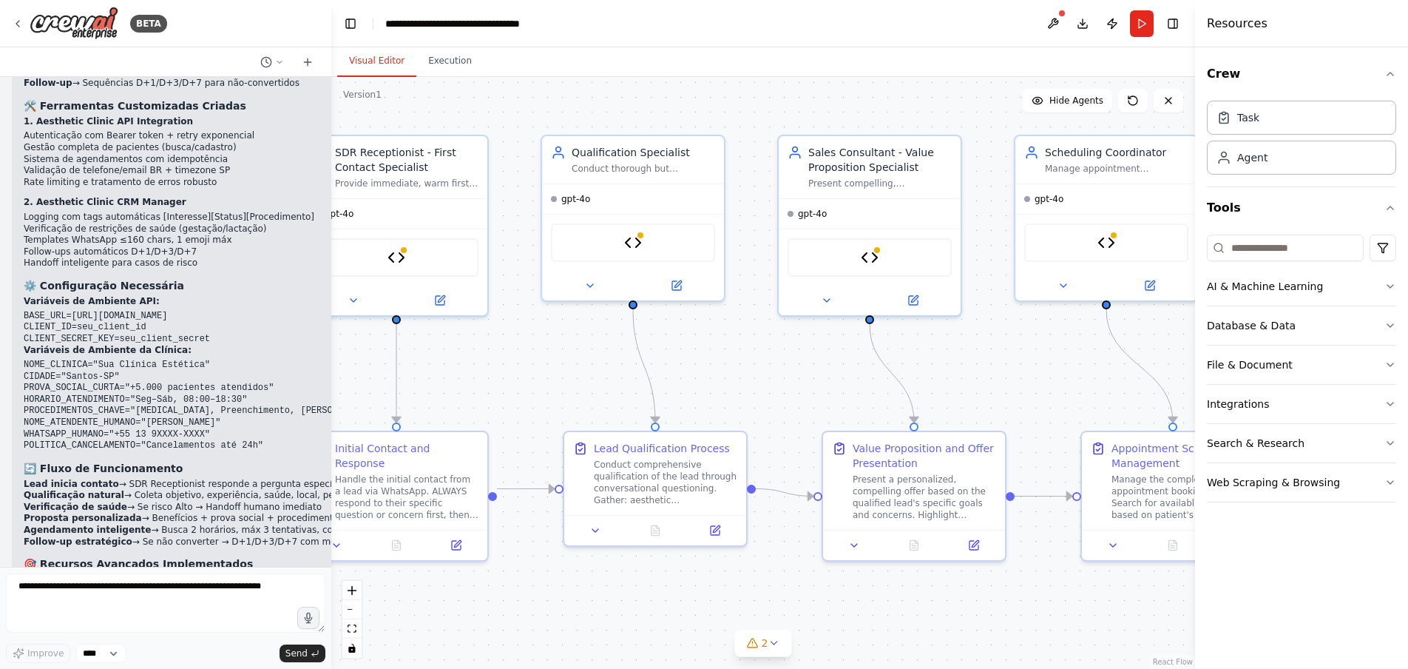
drag, startPoint x: 1138, startPoint y: 419, endPoint x: 1121, endPoint y: 408, distance: 21.3
click at [1121, 408] on div ".deletable-edge-delete-btn { width: 20px; height: 20px; border: 0px solid #ffff…" at bounding box center [763, 373] width 864 height 592
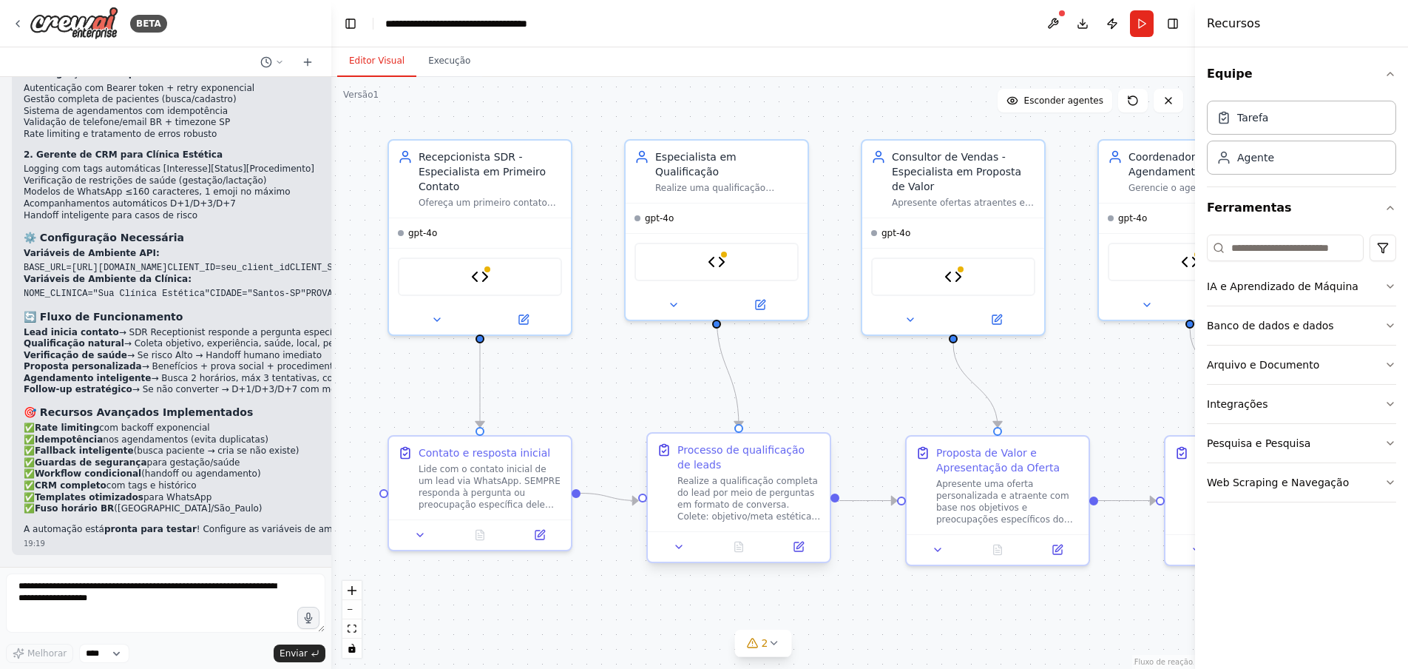
scroll to position [4615, 0]
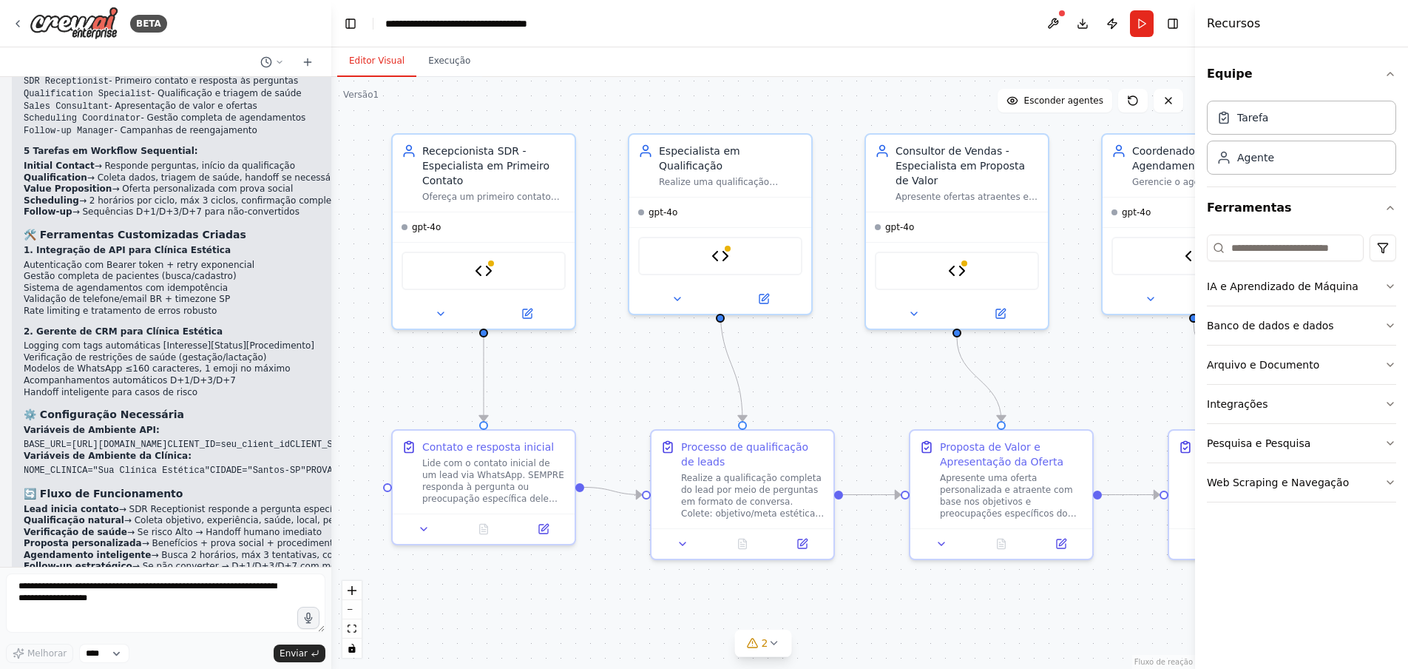
click at [612, 396] on div ".deletable-edge-delete-btn { width: 20px; height: 20px; border: 0px solid #ffff…" at bounding box center [763, 373] width 864 height 592
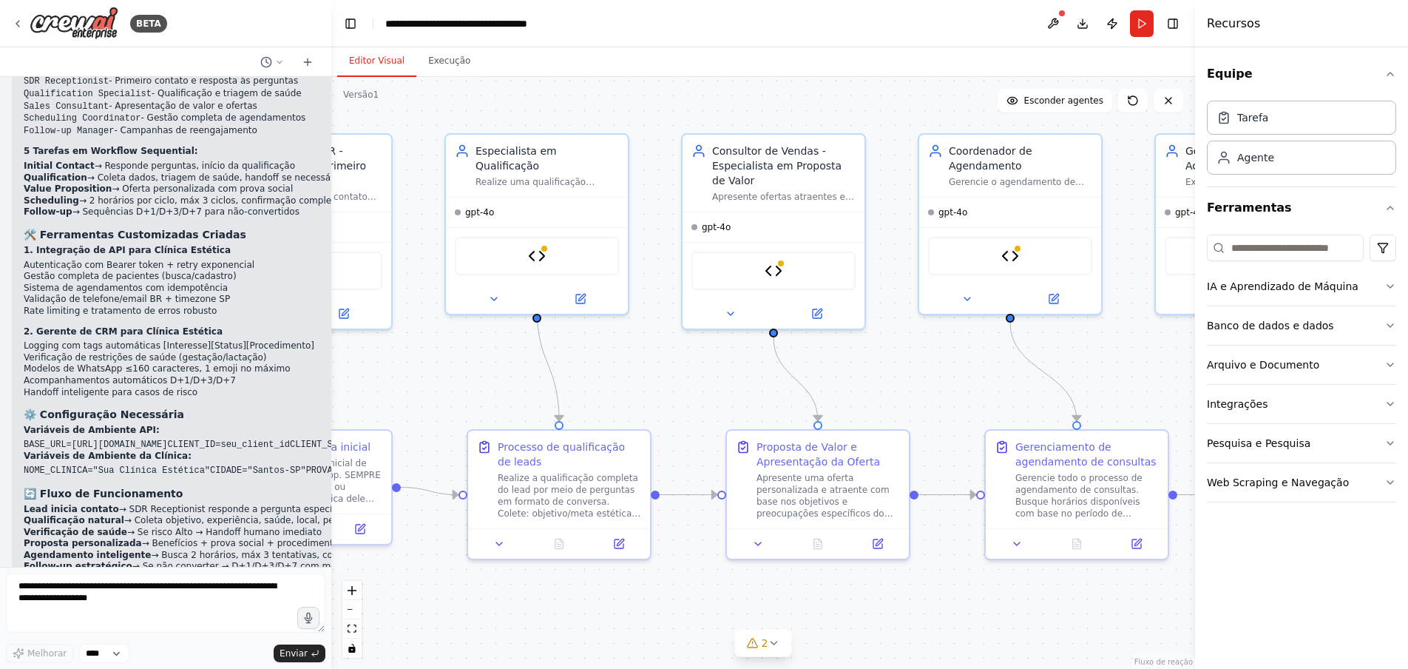
drag, startPoint x: 834, startPoint y: 382, endPoint x: 650, endPoint y: 382, distance: 183.4
click at [650, 382] on div ".deletable-edge-delete-btn { width: 20px; height: 20px; border: 0px solid #ffff…" at bounding box center [763, 373] width 864 height 592
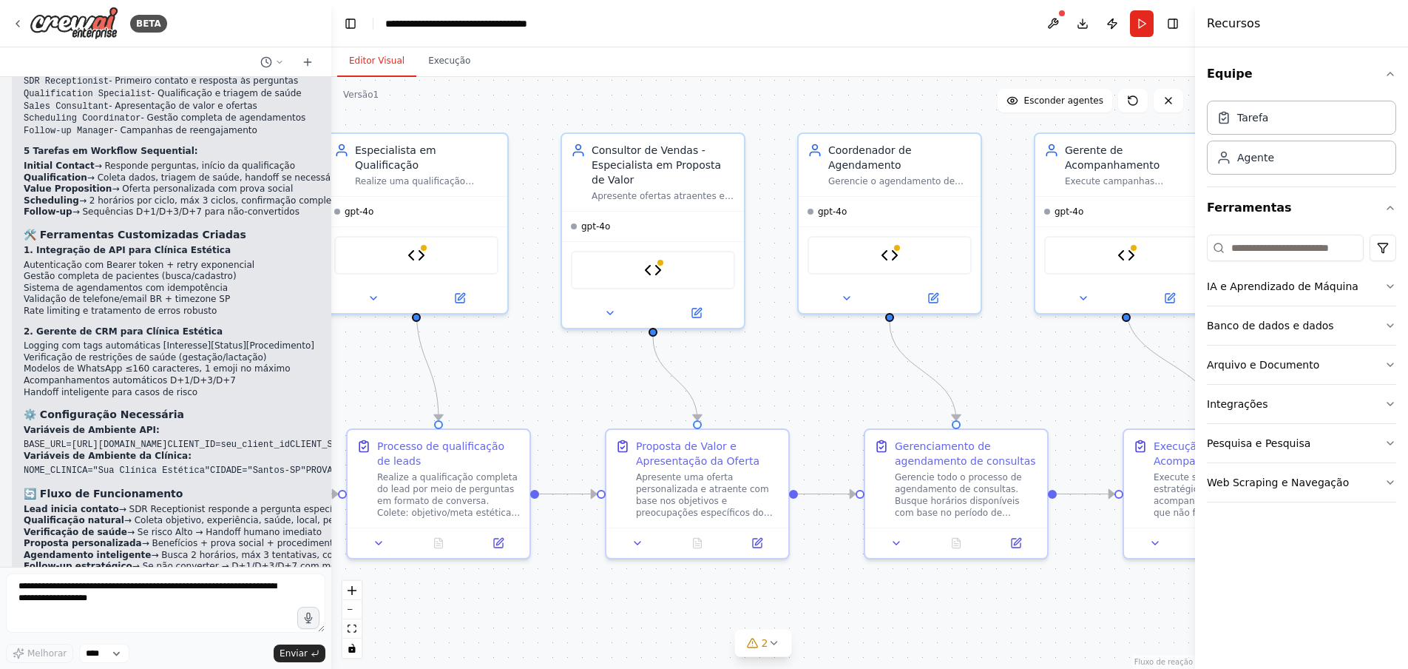
drag, startPoint x: 873, startPoint y: 365, endPoint x: 757, endPoint y: 364, distance: 115.4
click at [757, 364] on div ".deletable-edge-delete-btn { width: 20px; height: 20px; border: 0px solid #ffff…" at bounding box center [763, 373] width 864 height 592
drag, startPoint x: 1017, startPoint y: 348, endPoint x: 950, endPoint y: 328, distance: 69.5
click at [951, 339] on div ".deletable-edge-delete-btn { width: 20px; height: 20px; border: 0px solid #ffff…" at bounding box center [763, 373] width 864 height 592
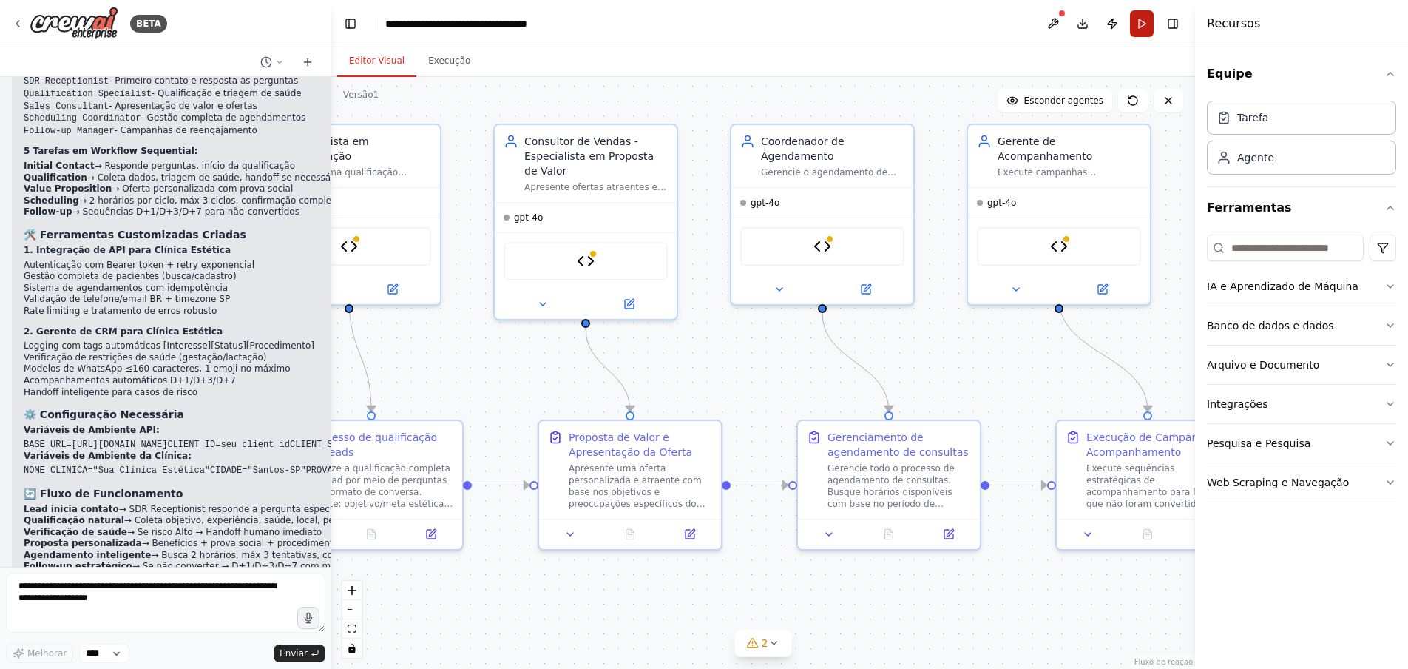
click at [1141, 13] on button "Correr" at bounding box center [1142, 23] width 24 height 27
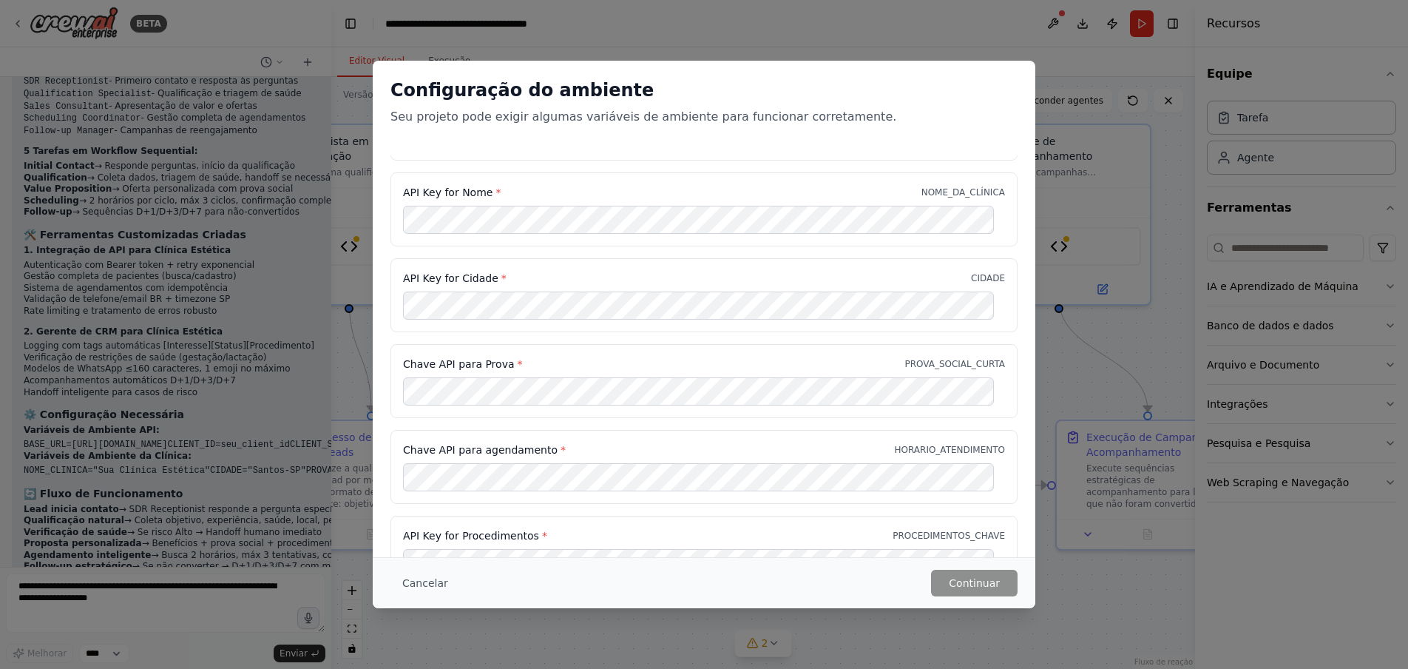
scroll to position [0, 0]
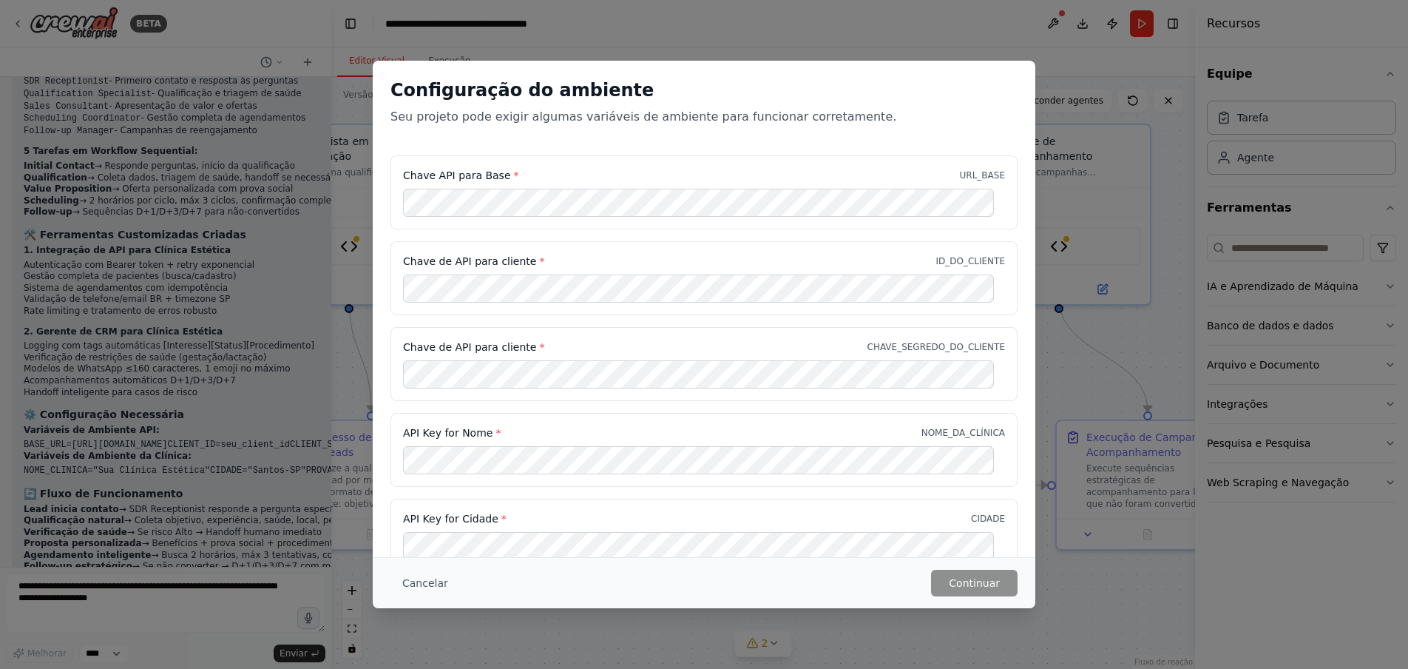
click at [125, 210] on div "Configuração do ambiente Seu projeto pode exigir algumas variáveis ​​de ambient…" at bounding box center [704, 334] width 1408 height 669
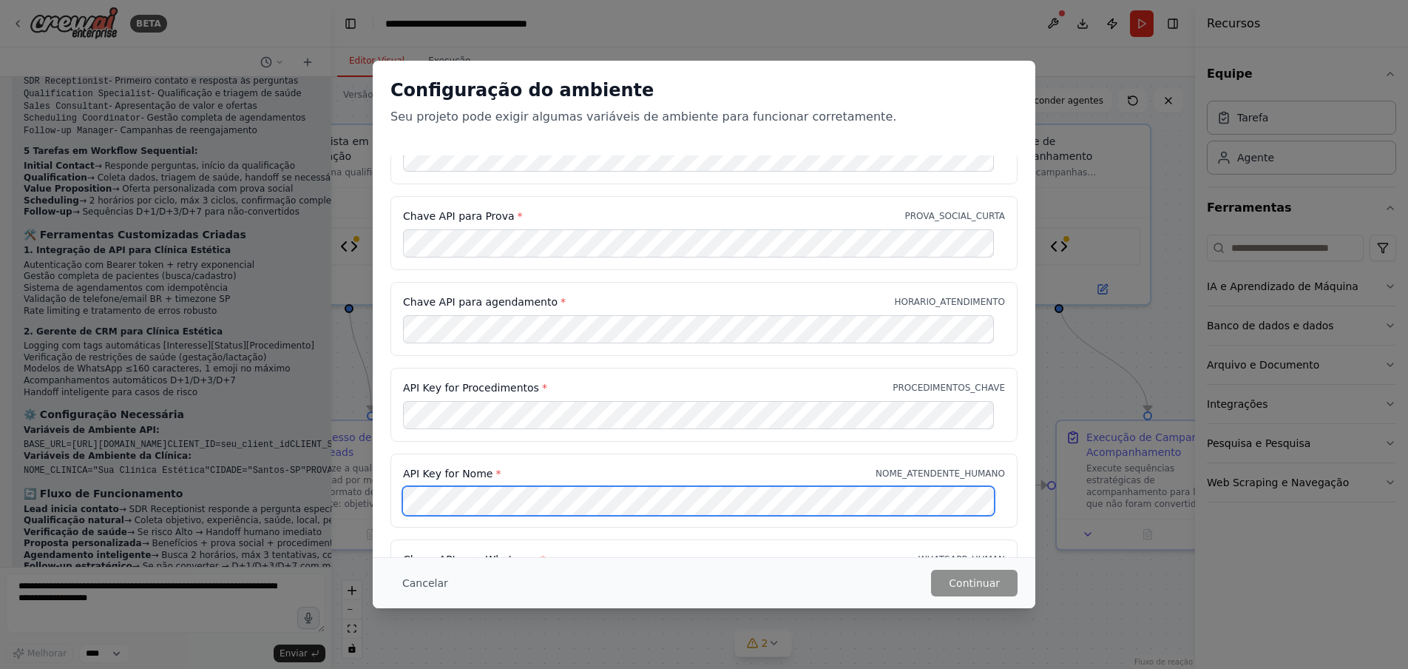
scroll to position [462, 0]
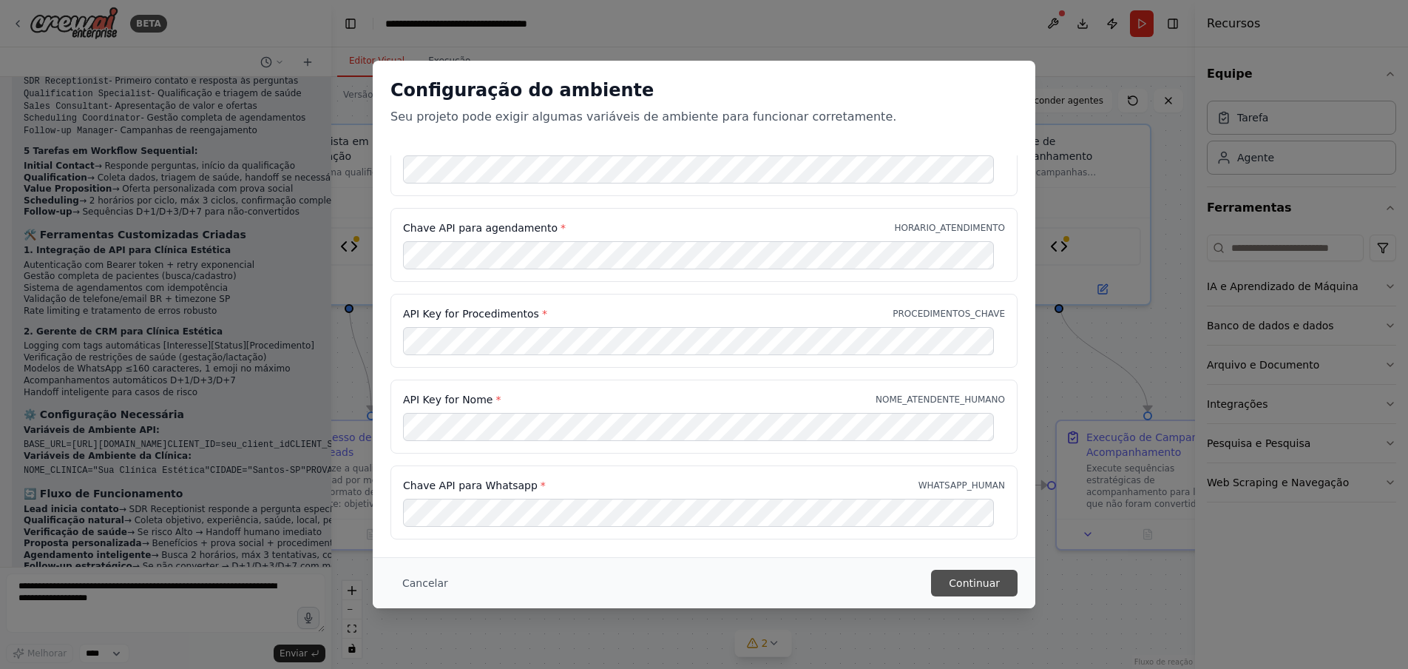
click at [997, 586] on font "Continuar" at bounding box center [974, 583] width 51 height 12
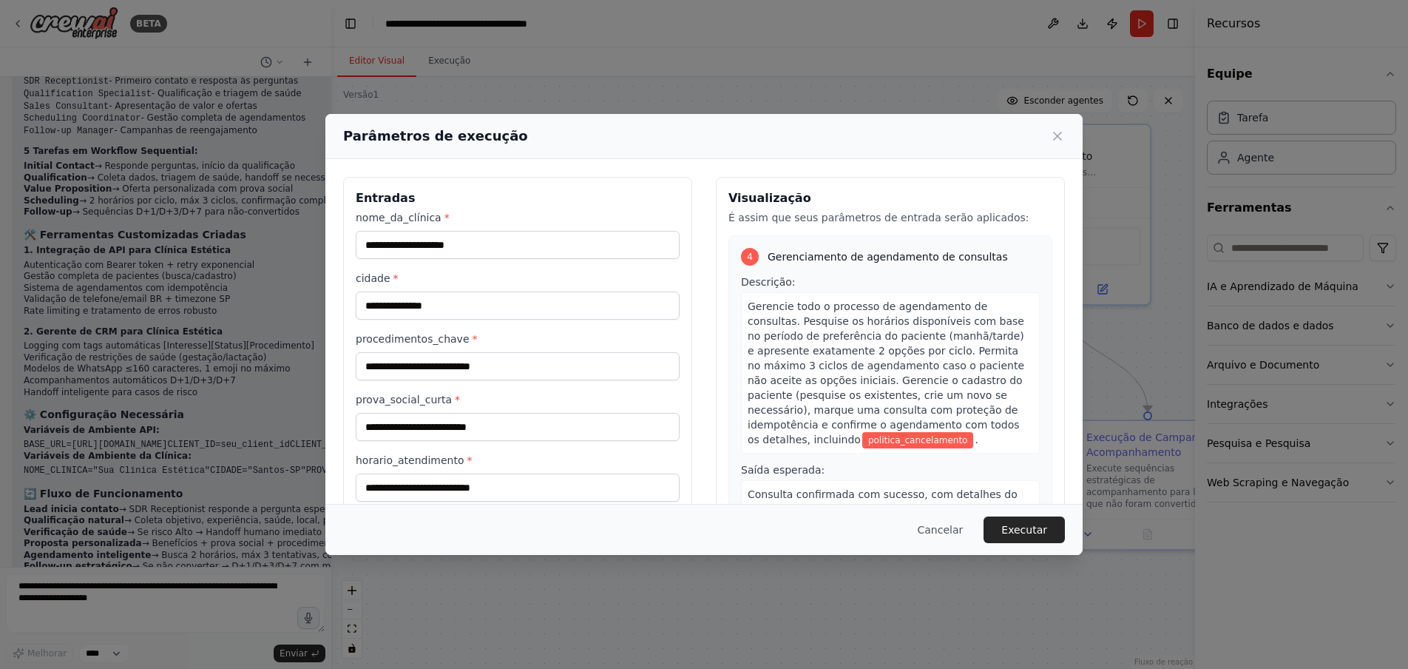
scroll to position [1257, 0]
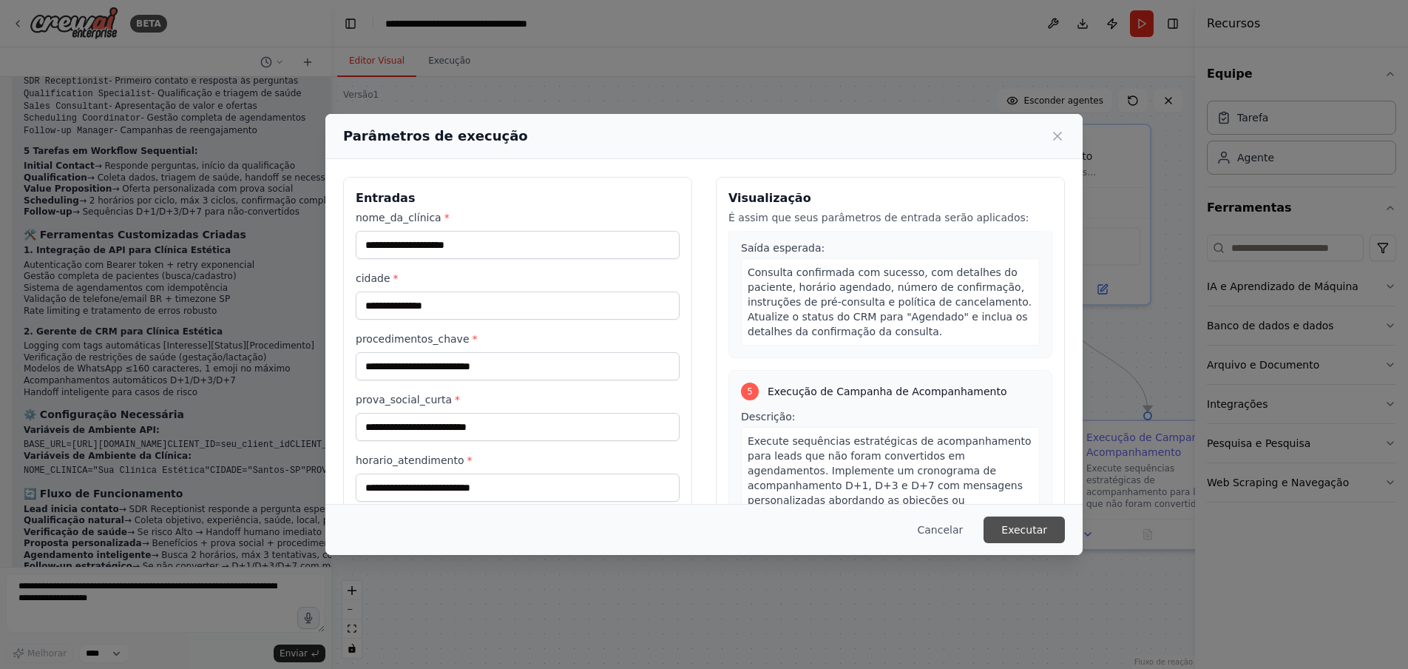
click at [994, 529] on button "Executar" at bounding box center [1024, 529] width 81 height 27
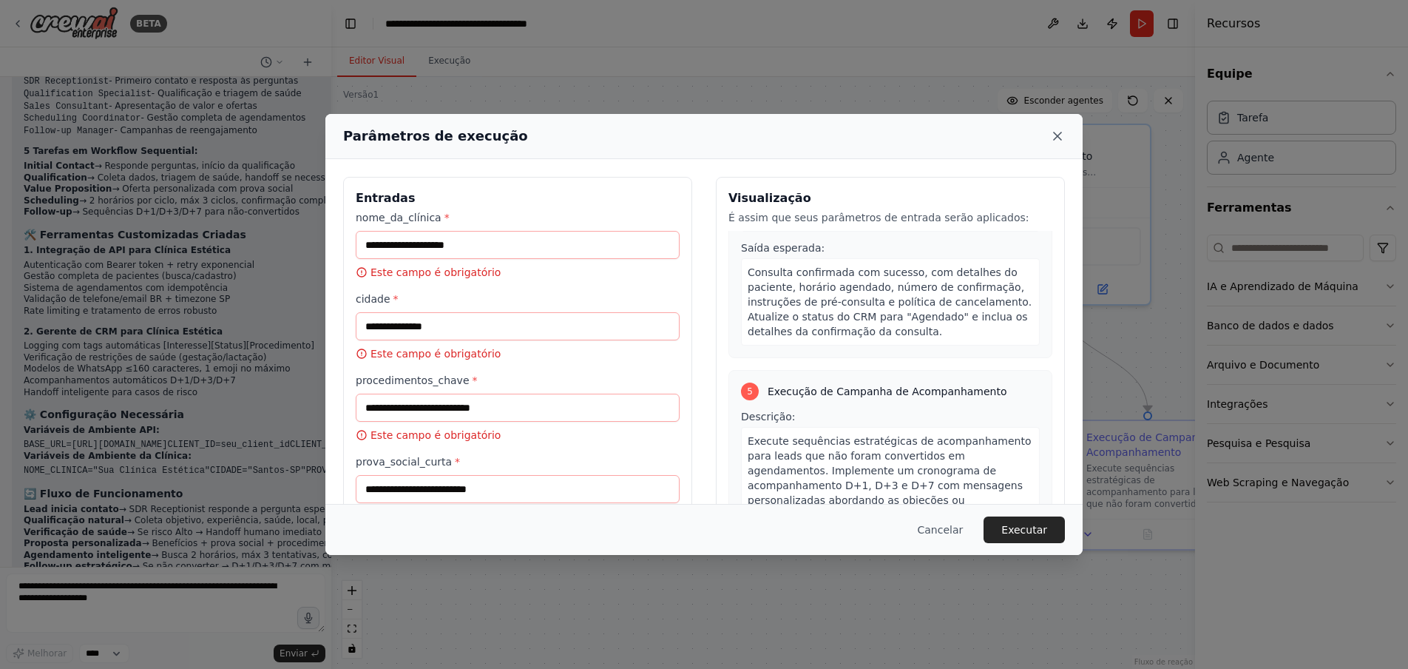
click at [1055, 139] on icon at bounding box center [1057, 135] width 7 height 7
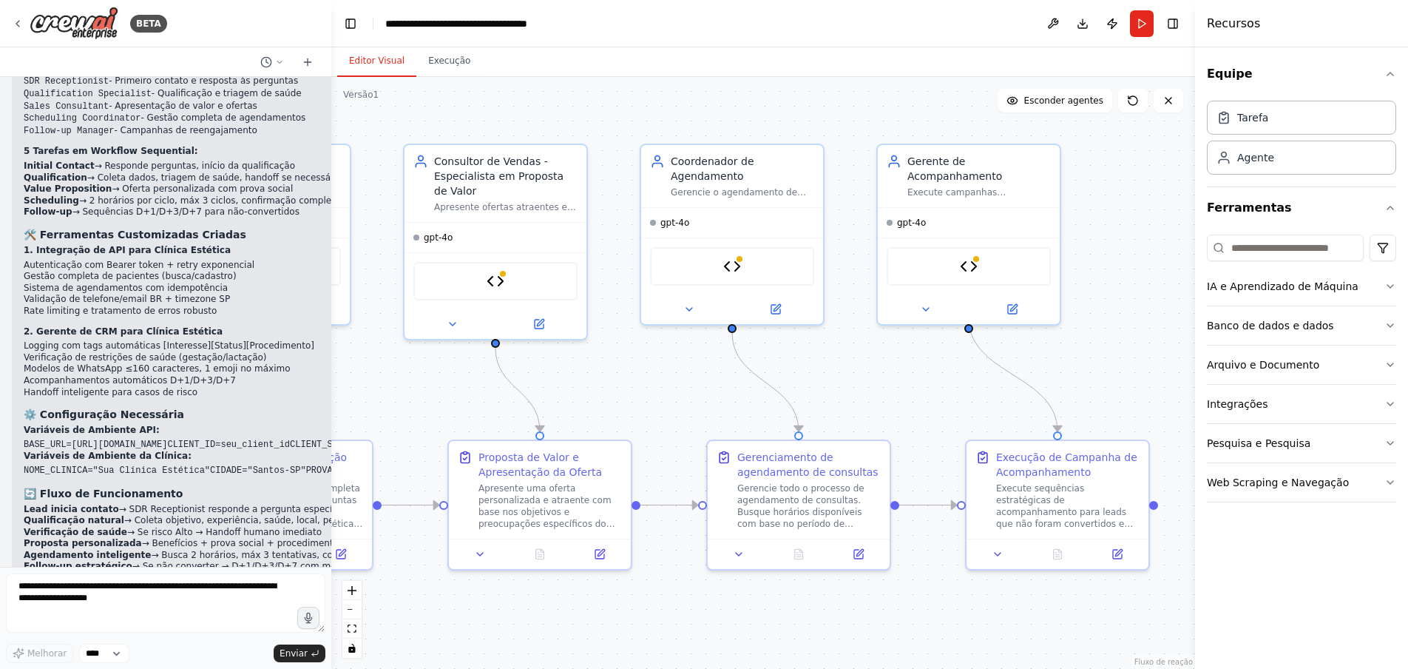
click at [974, 363] on div ".deletable-edge-delete-btn { width: 20px; height: 20px; border: 0px solid #ffff…" at bounding box center [763, 373] width 864 height 592
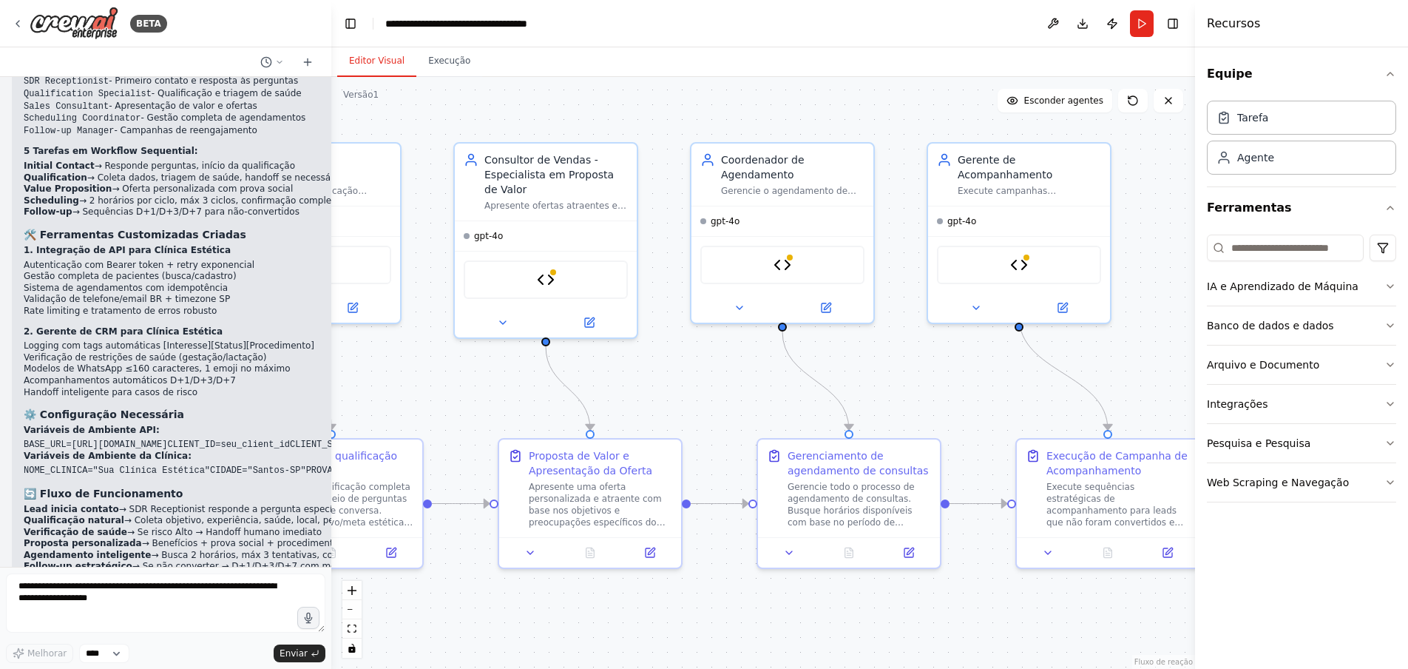
drag, startPoint x: 1010, startPoint y: 368, endPoint x: 997, endPoint y: 370, distance: 13.5
click at [997, 370] on div ".deletable-edge-delete-btn { width: 20px; height: 20px; border: 0px solid #ffff…" at bounding box center [763, 373] width 864 height 592
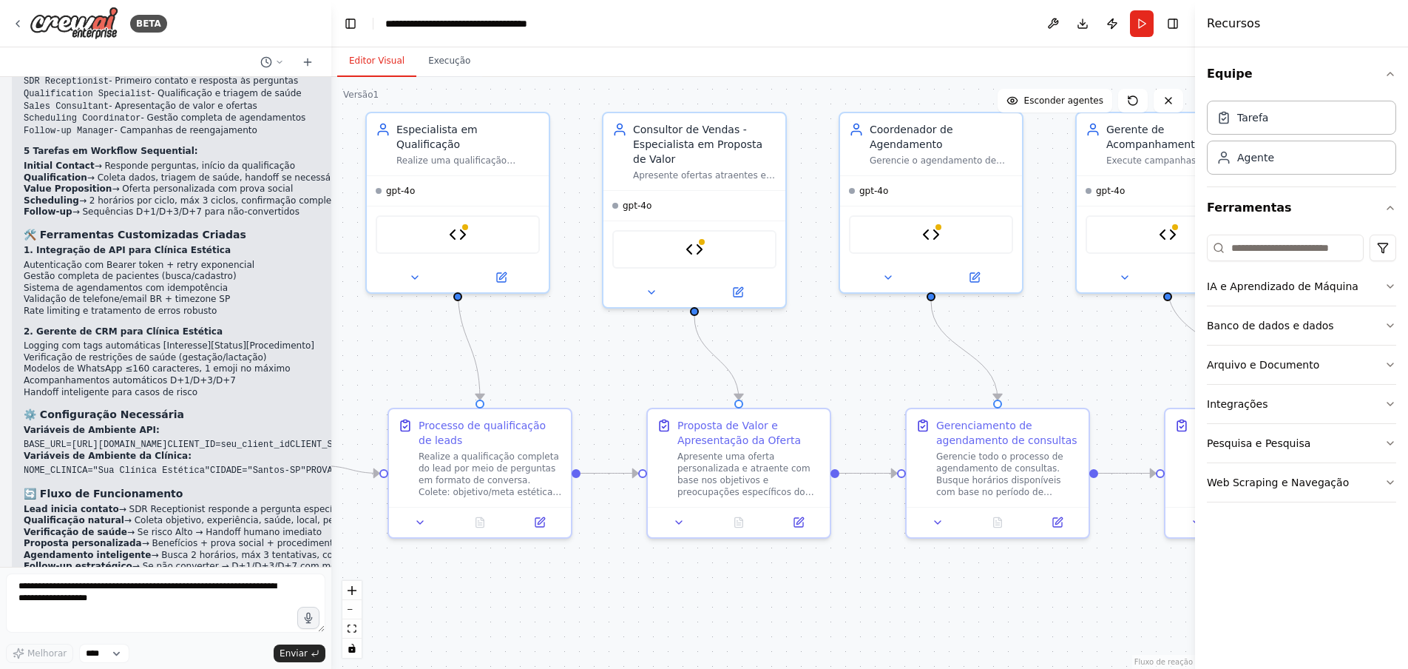
drag, startPoint x: 773, startPoint y: 623, endPoint x: 925, endPoint y: 590, distance: 155.2
click at [925, 590] on div ".deletable-edge-delete-btn { width: 20px; height: 20px; border: 0px solid #ffff…" at bounding box center [763, 373] width 864 height 592
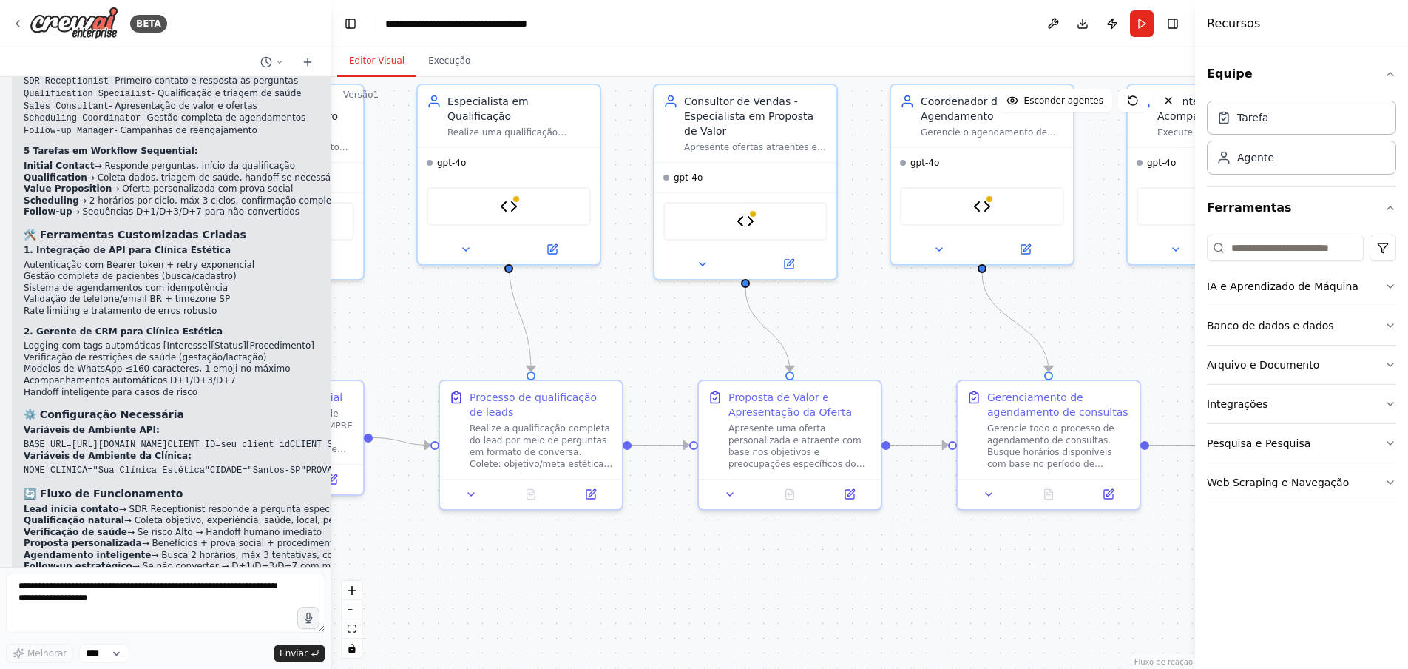
drag, startPoint x: 814, startPoint y: 611, endPoint x: 1140, endPoint y: 615, distance: 326.2
click at [1140, 615] on div ".deletable-edge-delete-btn { width: 20px; height: 20px; border: 0px solid #ffff…" at bounding box center [763, 373] width 864 height 592
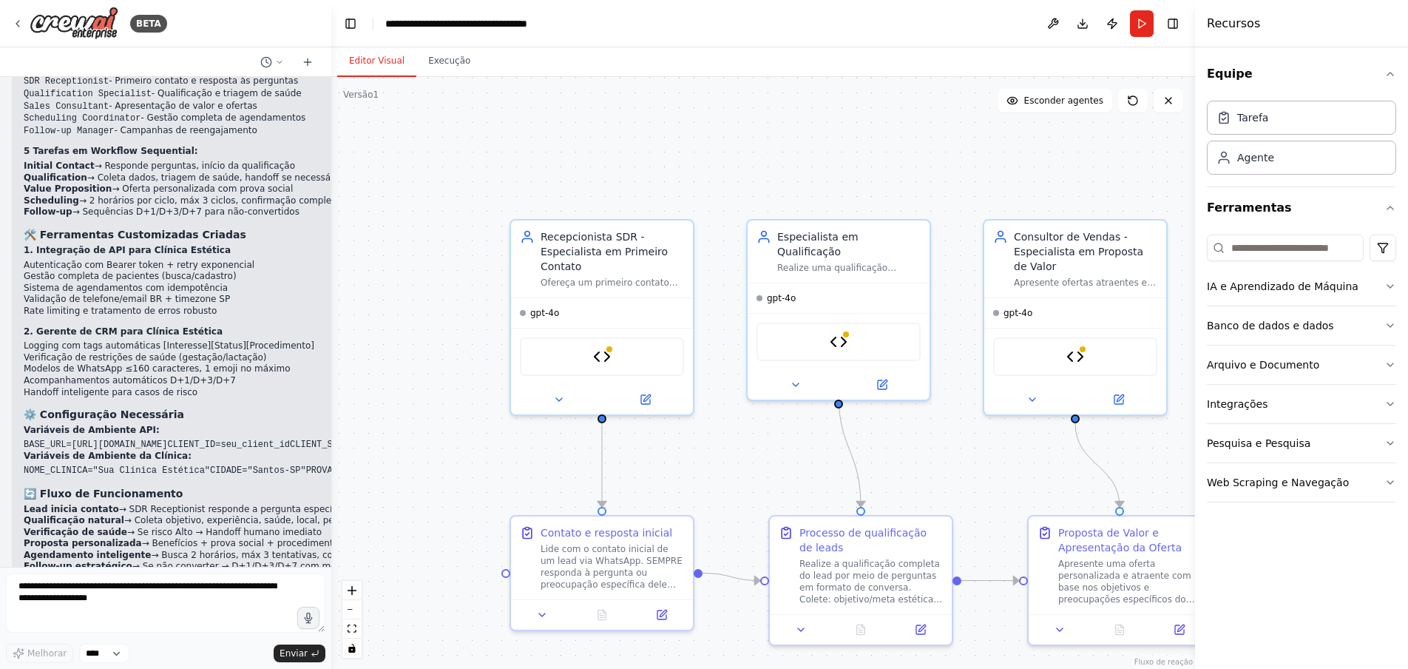
drag, startPoint x: 740, startPoint y: 572, endPoint x: 744, endPoint y: 703, distance: 131.7
click at [744, 669] on html "BETA sdr_estetica_agent.py Requisitos: pip install crewai crewai-tools requests…" at bounding box center [704, 334] width 1408 height 669
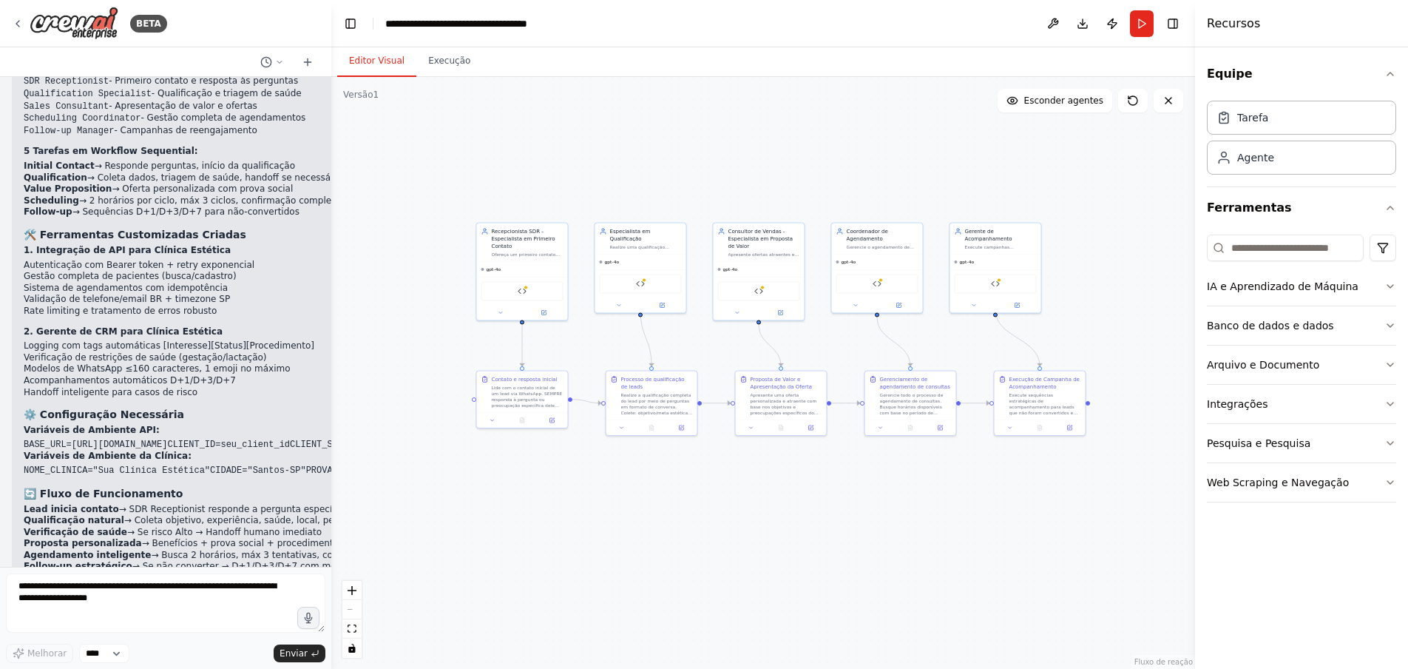
drag, startPoint x: 781, startPoint y: 197, endPoint x: 538, endPoint y: 107, distance: 258.6
click at [690, 175] on div ".deletable-edge-delete-btn { width: 20px; height: 20px; border: 0px solid #ffff…" at bounding box center [763, 373] width 864 height 592
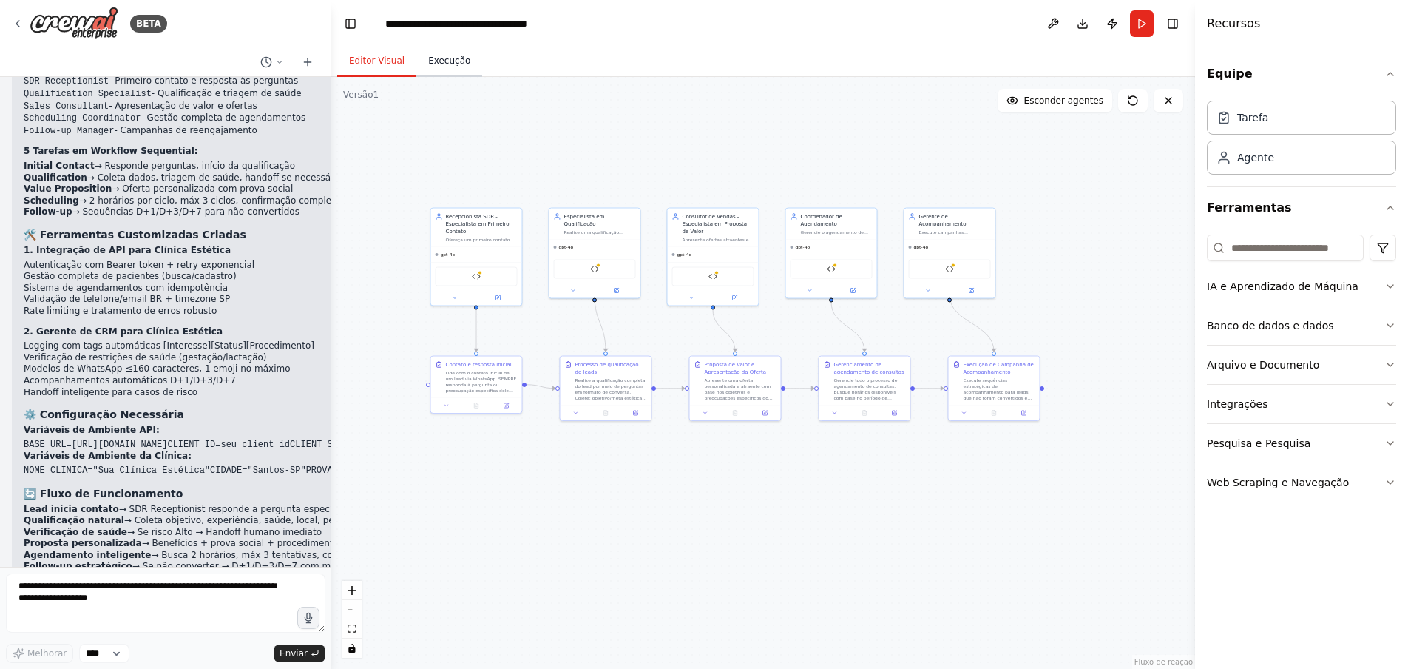
click at [463, 56] on button "Execução" at bounding box center [449, 61] width 66 height 31
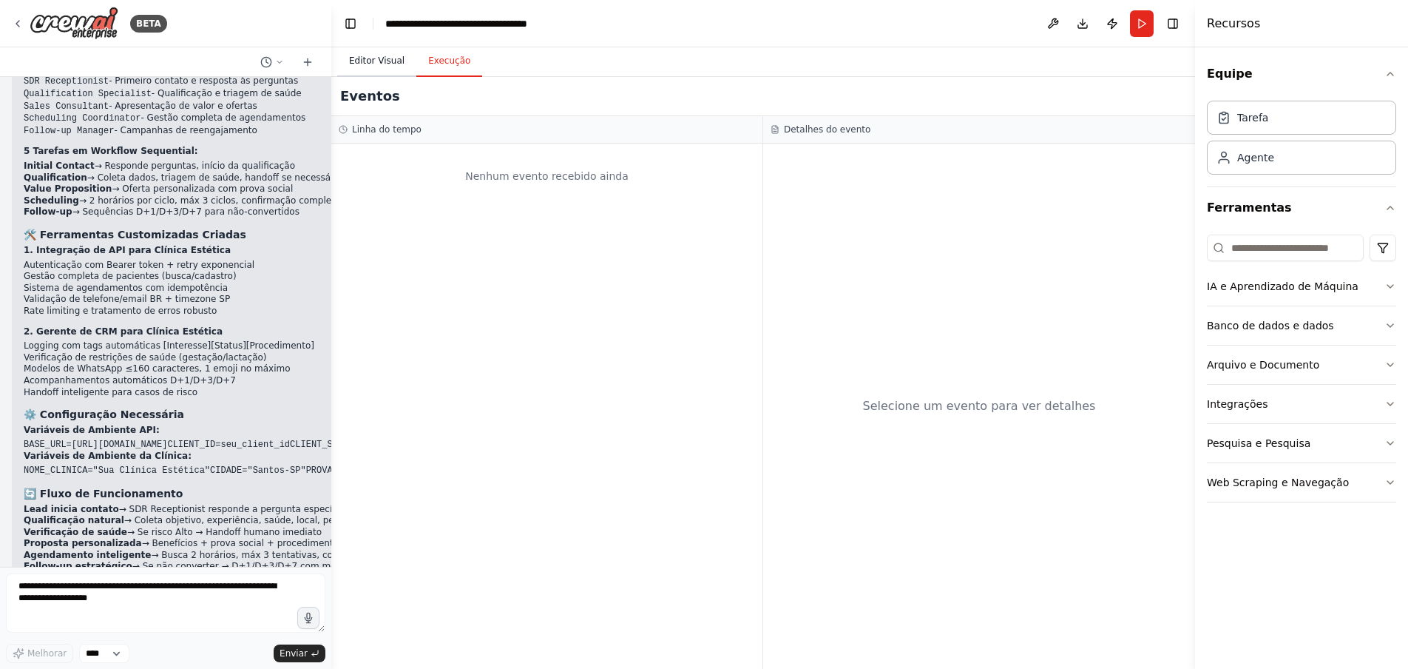
click at [371, 67] on button "Editor Visual" at bounding box center [376, 61] width 79 height 31
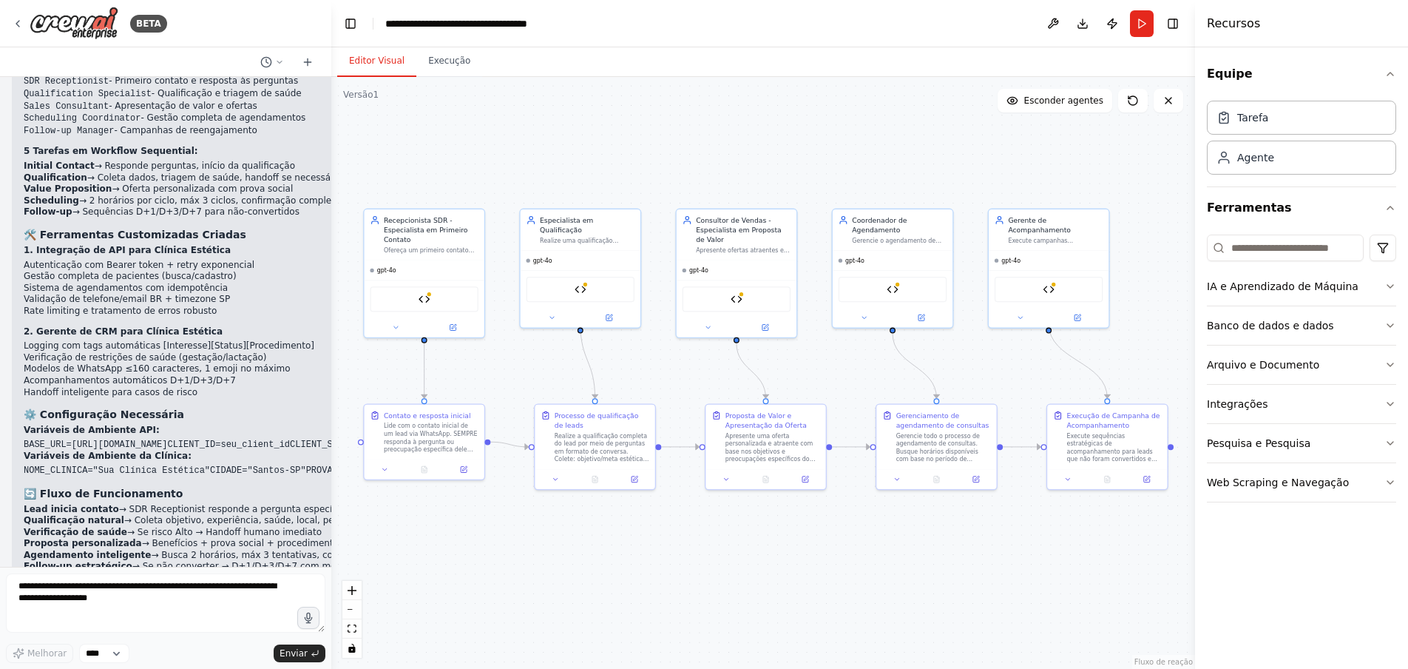
click at [784, 593] on div ".deletable-edge-delete-btn { width: 20px; height: 20px; border: 0px solid #ffff…" at bounding box center [763, 373] width 864 height 592
click at [783, 592] on div ".deletable-edge-delete-btn { width: 20px; height: 20px; border: 0px solid #ffff…" at bounding box center [763, 373] width 864 height 592
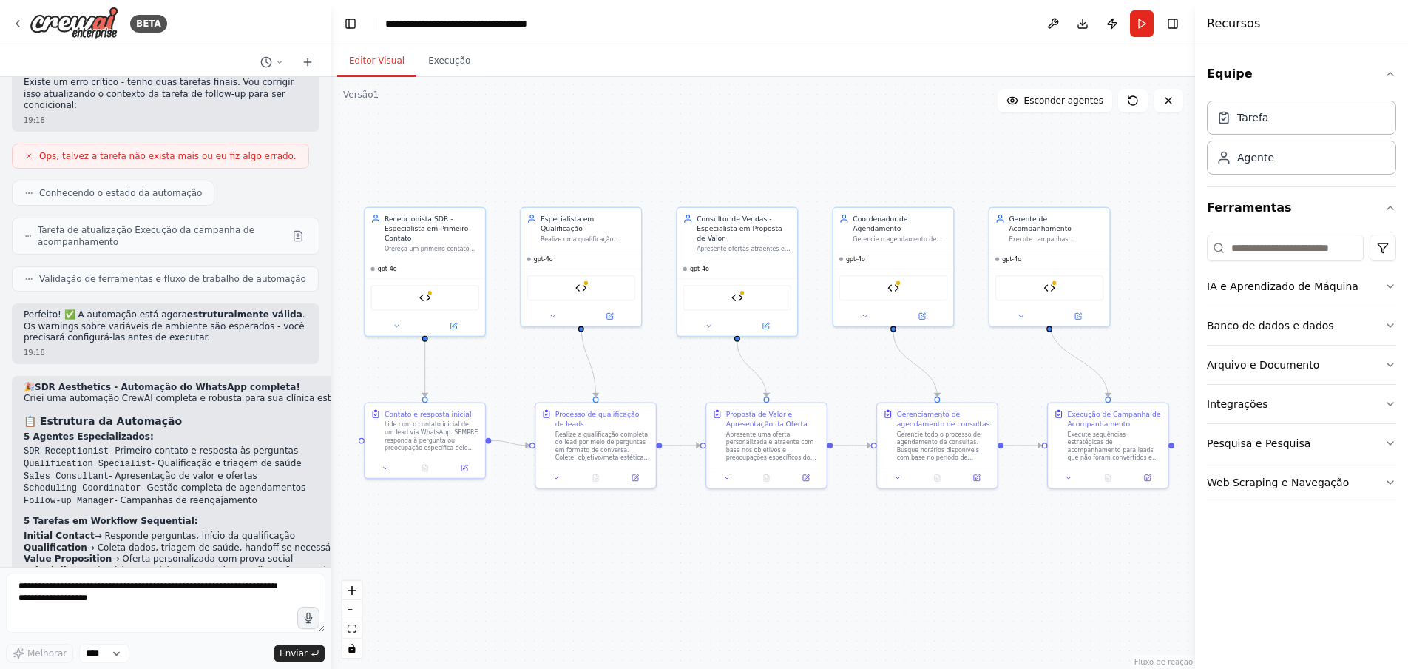
scroll to position [4393, 0]
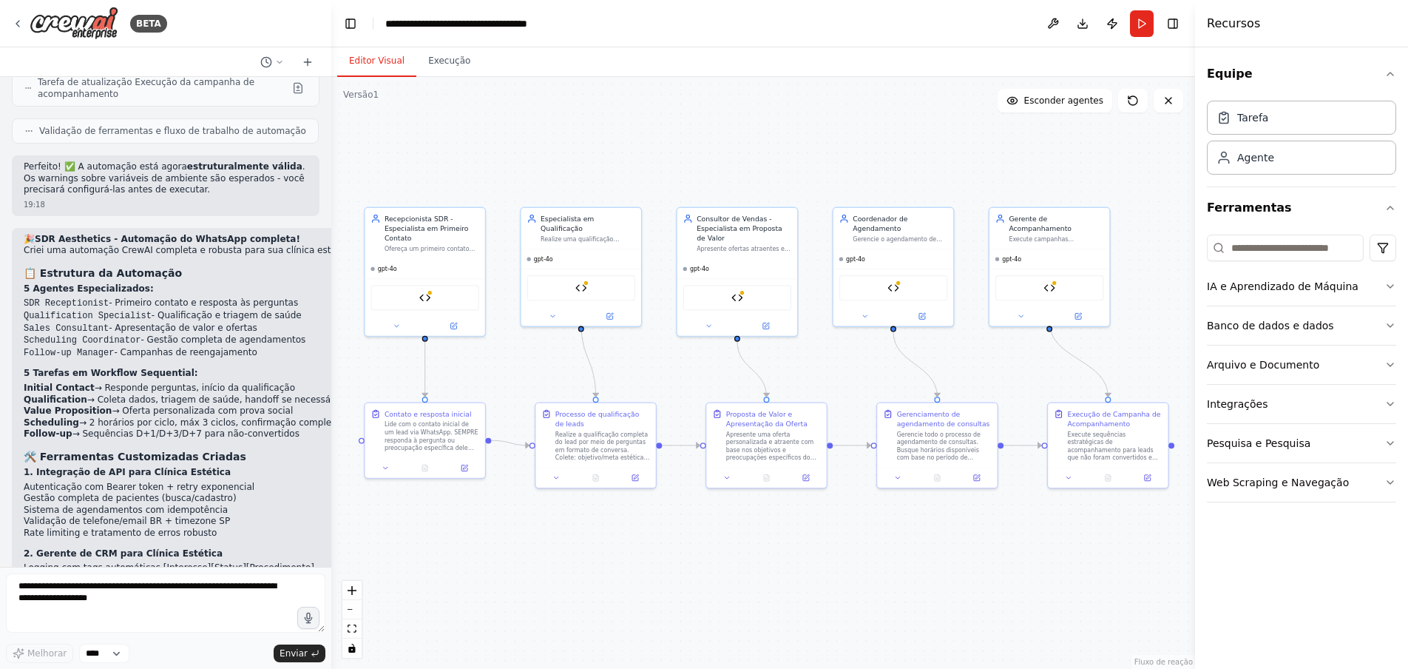
click at [726, 100] on div ".deletable-edge-delete-btn { width: 20px; height: 20px; border: 0px solid #ffff…" at bounding box center [763, 373] width 864 height 592
click at [1084, 96] on font "Esconder agentes" at bounding box center [1063, 100] width 79 height 10
click at [527, 227] on div ".deletable-edge-delete-btn { width: 20px; height: 20px; border: 0px solid #ffff…" at bounding box center [763, 373] width 864 height 592
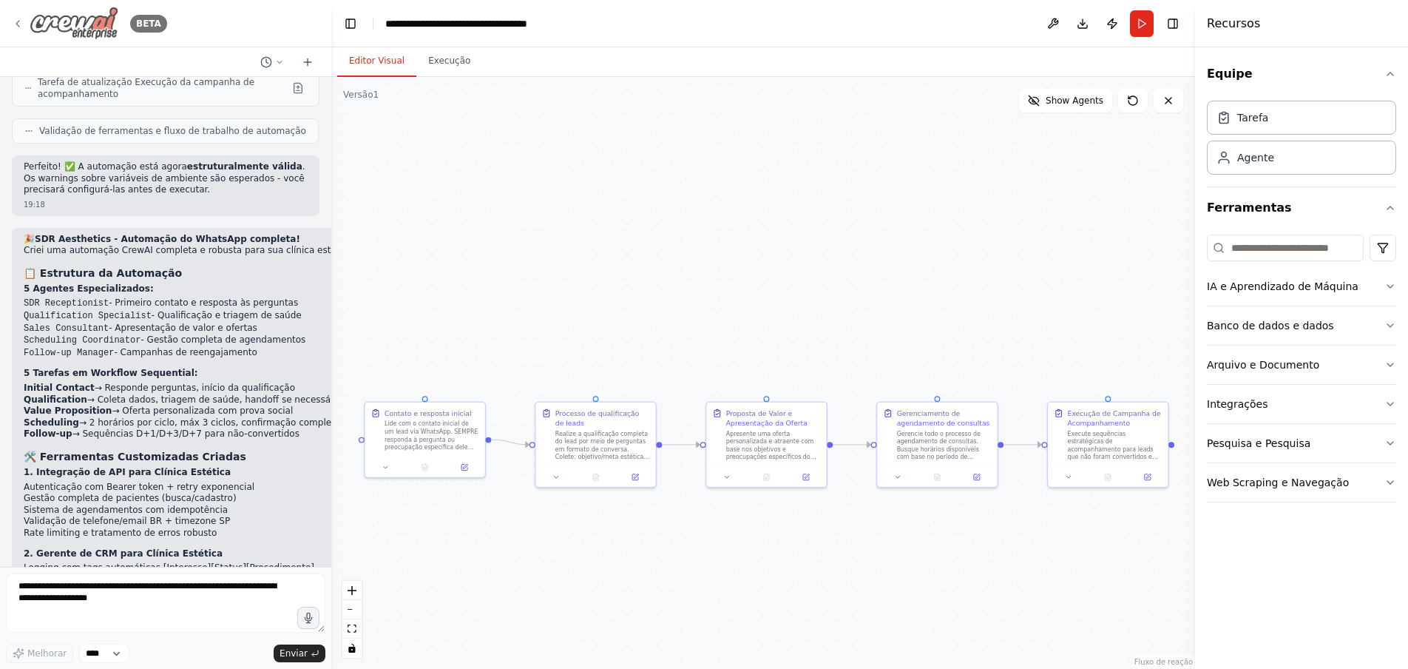
click at [89, 20] on img at bounding box center [74, 23] width 89 height 33
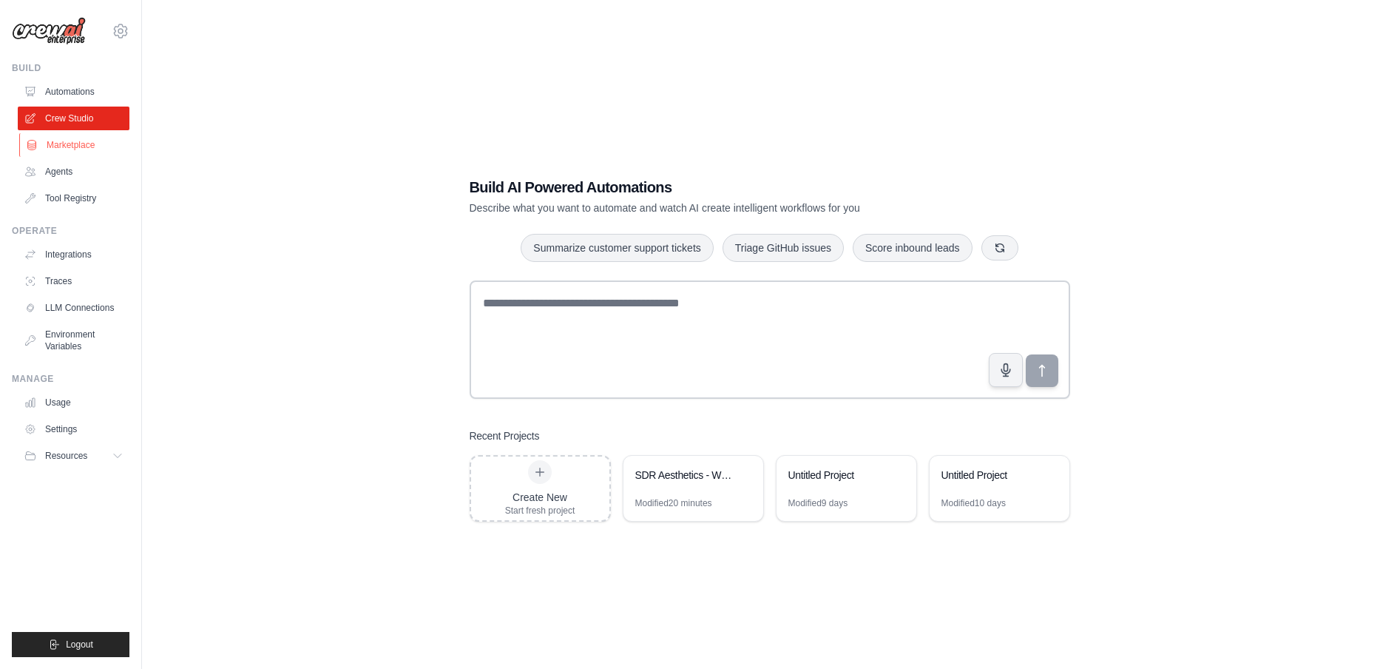
click at [89, 141] on link "Marketplace" at bounding box center [75, 145] width 112 height 24
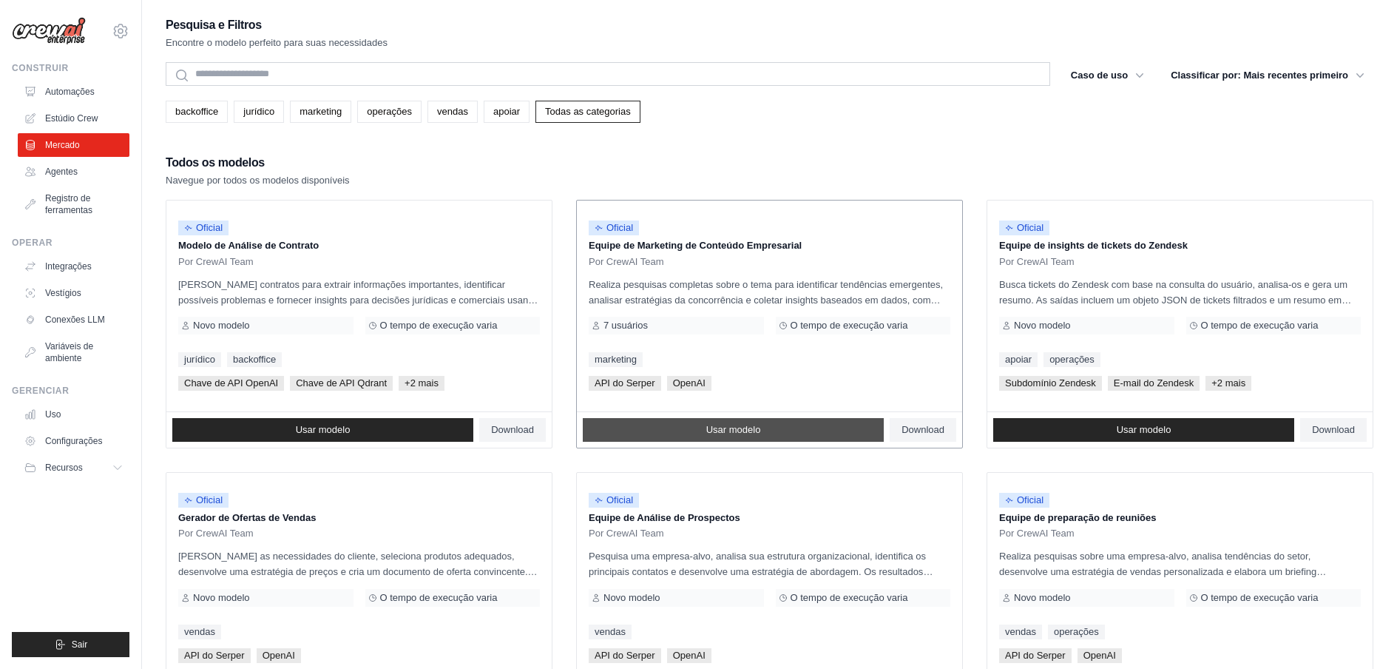
click at [720, 425] on font "Usar modelo" at bounding box center [733, 429] width 55 height 11
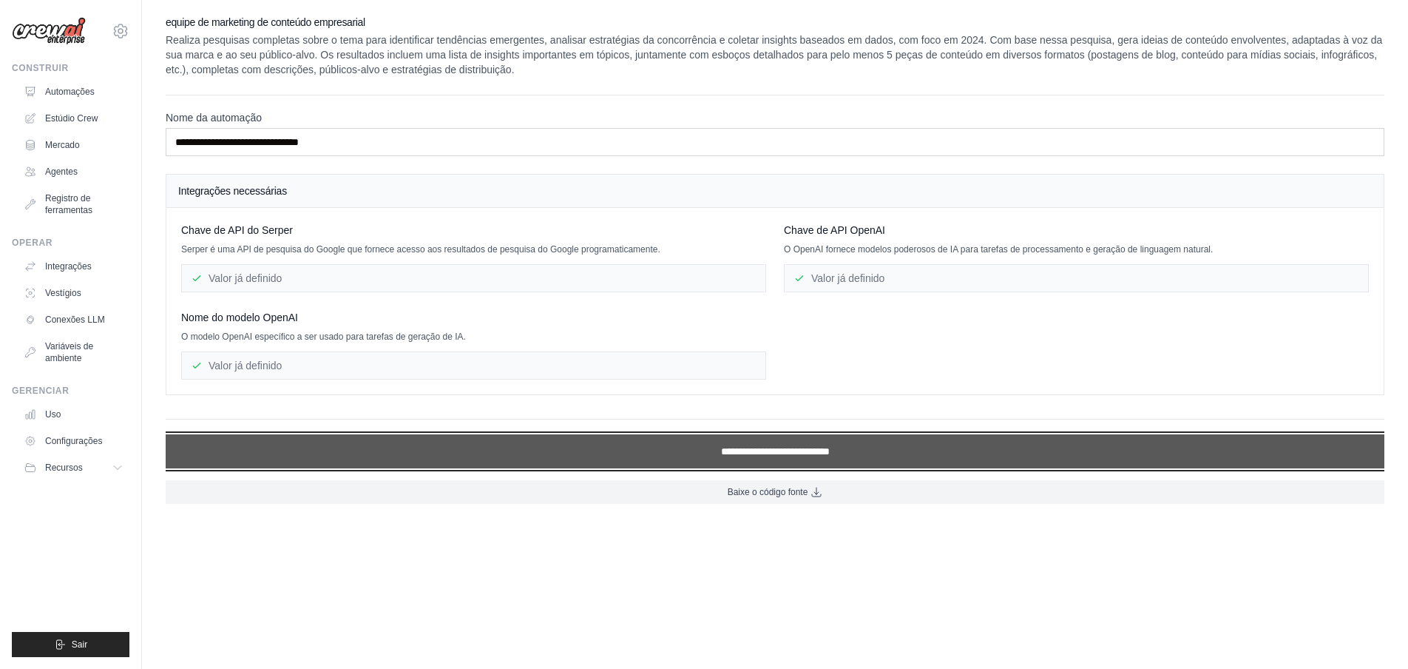
click at [631, 444] on input "**********" at bounding box center [775, 451] width 1219 height 34
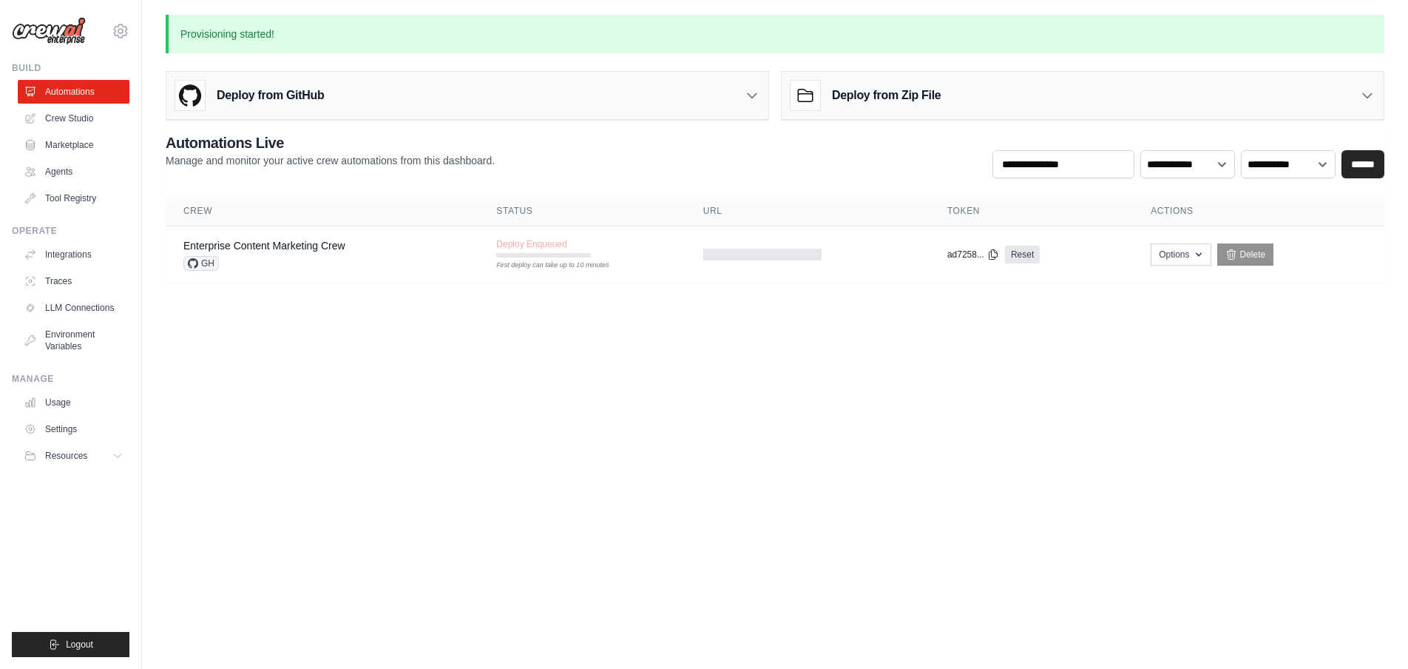
click at [448, 341] on body "periclespaiva@gmail.com Settings Build Automations Crew Studio" at bounding box center [704, 334] width 1408 height 669
click at [565, 235] on td "Deploy Enqueued First deploy can take up to 10 minutes" at bounding box center [582, 247] width 206 height 43
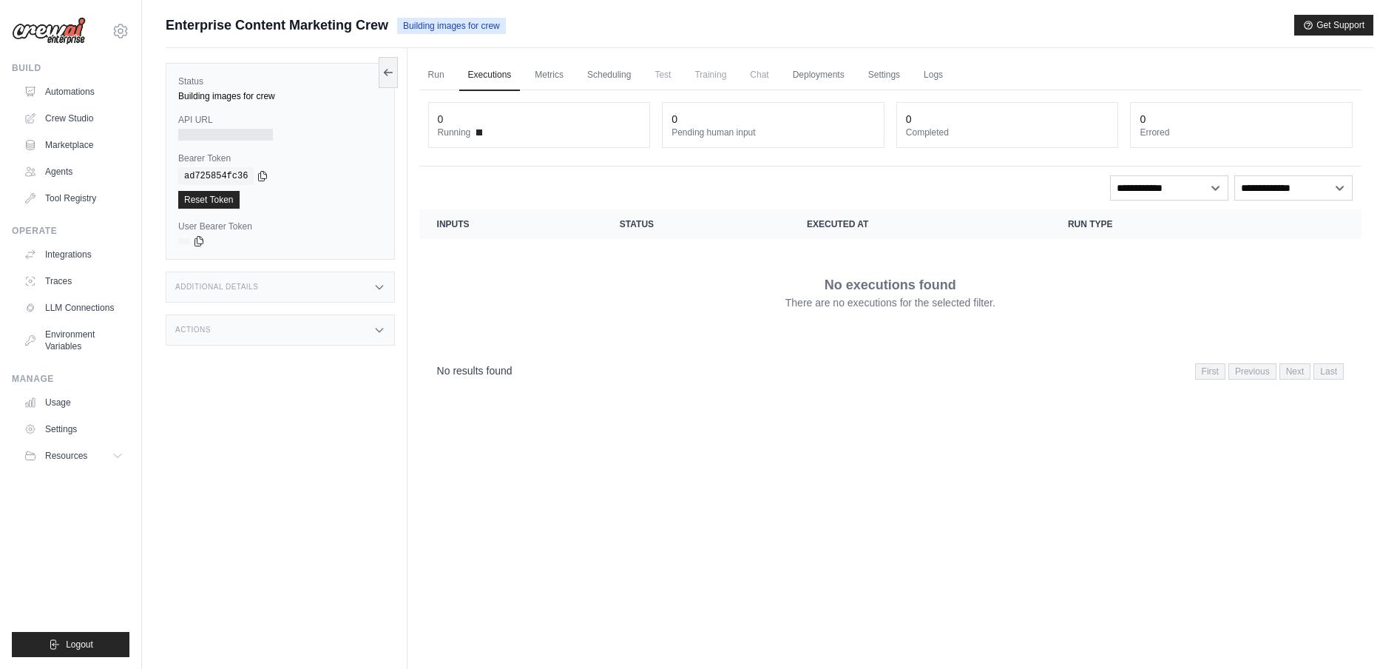
drag, startPoint x: 339, startPoint y: 408, endPoint x: 581, endPoint y: 2, distance: 472.0
click at [338, 400] on div "Status Building images for crew API URL Bearer Token copied ad725854fc36 Reset …" at bounding box center [287, 382] width 242 height 669
